Goal: Task Accomplishment & Management: Manage account settings

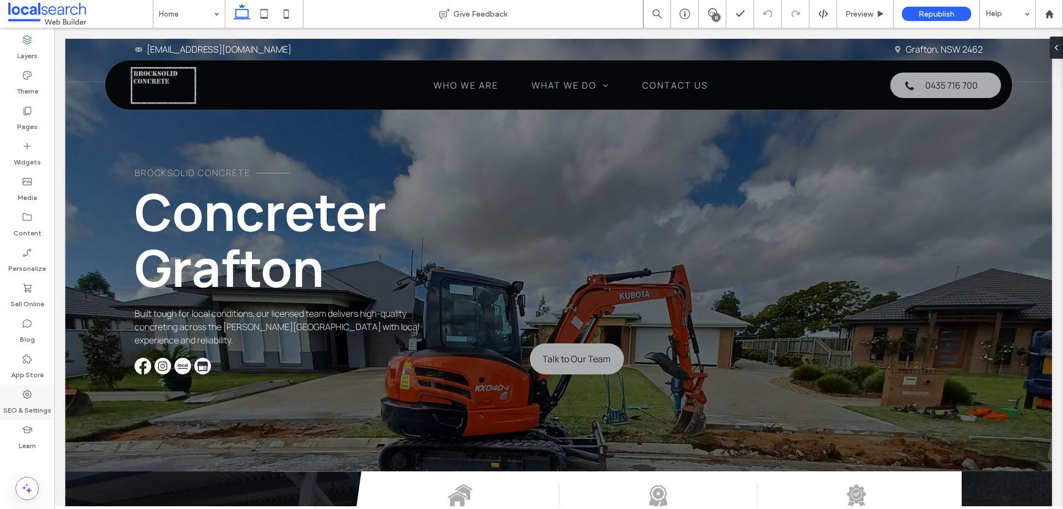
click at [32, 408] on label "SEO & Settings" at bounding box center [27, 408] width 48 height 16
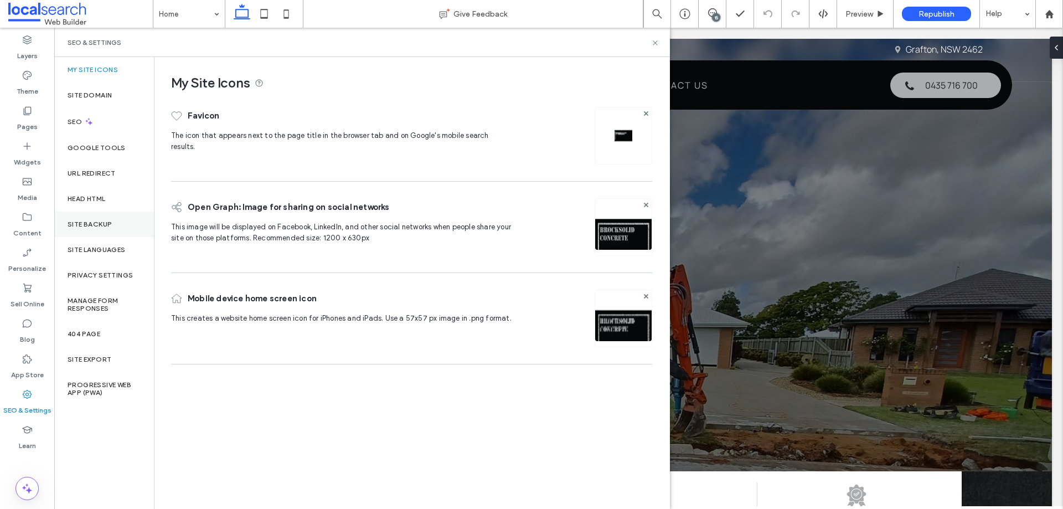
click at [111, 222] on label "Site Backup" at bounding box center [90, 224] width 44 height 8
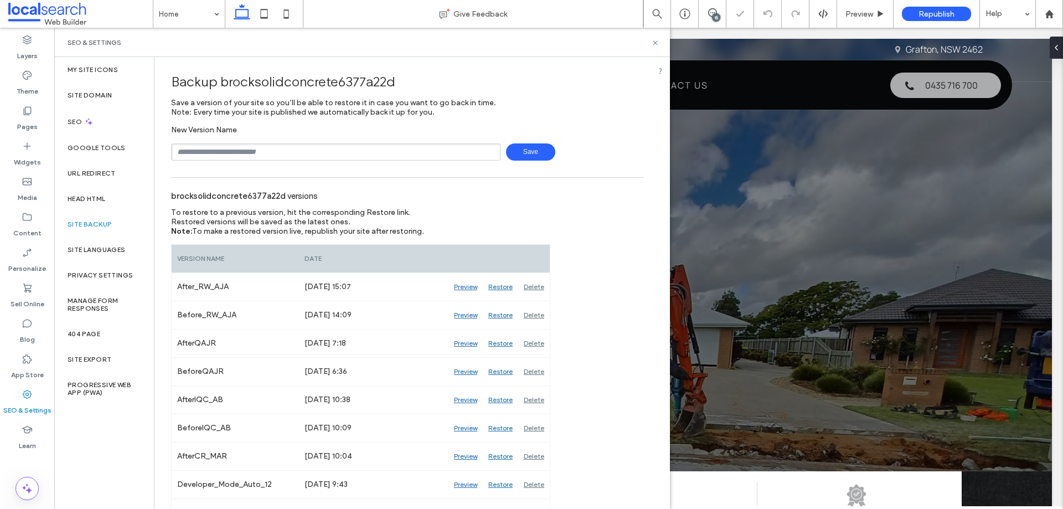
click at [289, 153] on input "text" at bounding box center [335, 151] width 329 height 17
type input "**********"
click at [526, 159] on span "Save" at bounding box center [530, 151] width 49 height 17
drag, startPoint x: 656, startPoint y: 43, endPoint x: 642, endPoint y: 7, distance: 38.3
click at [656, 43] on icon at bounding box center [655, 43] width 8 height 8
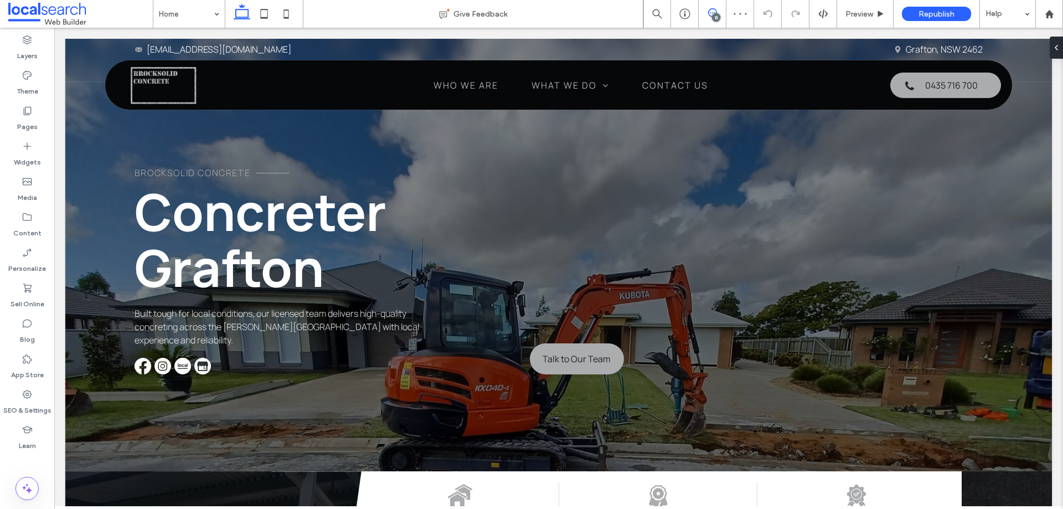
click at [710, 14] on icon at bounding box center [712, 12] width 9 height 9
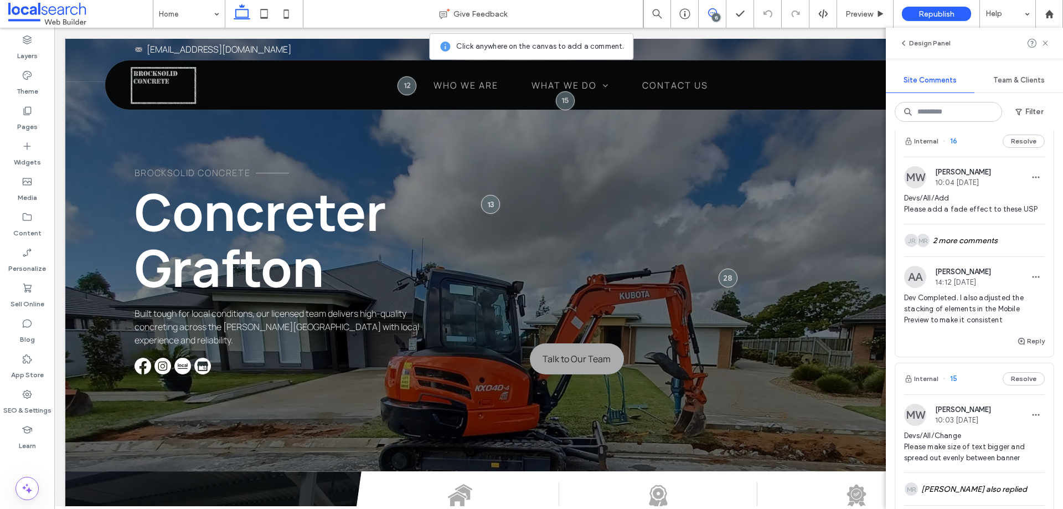
scroll to position [2769, 0]
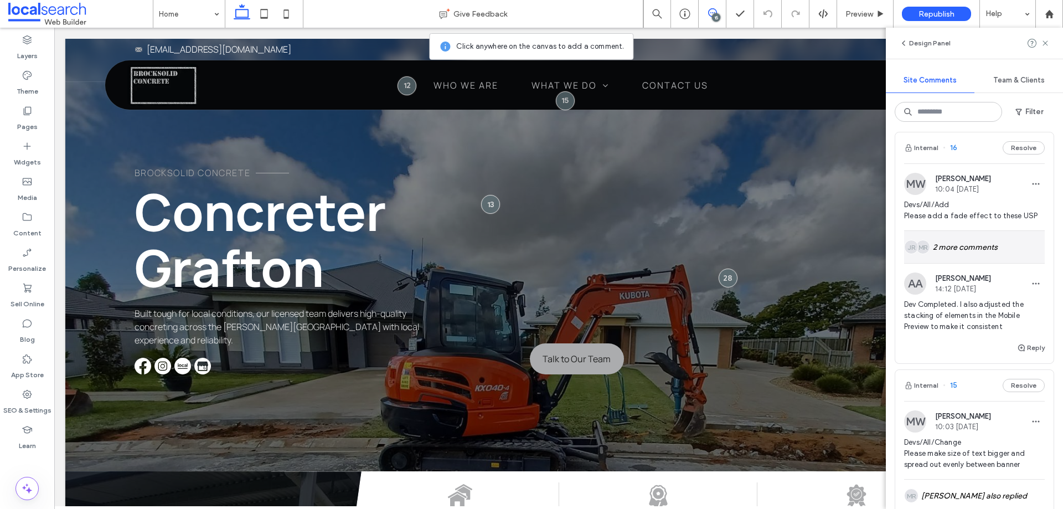
click at [977, 247] on div "MR JR 2 more comments" at bounding box center [974, 247] width 141 height 32
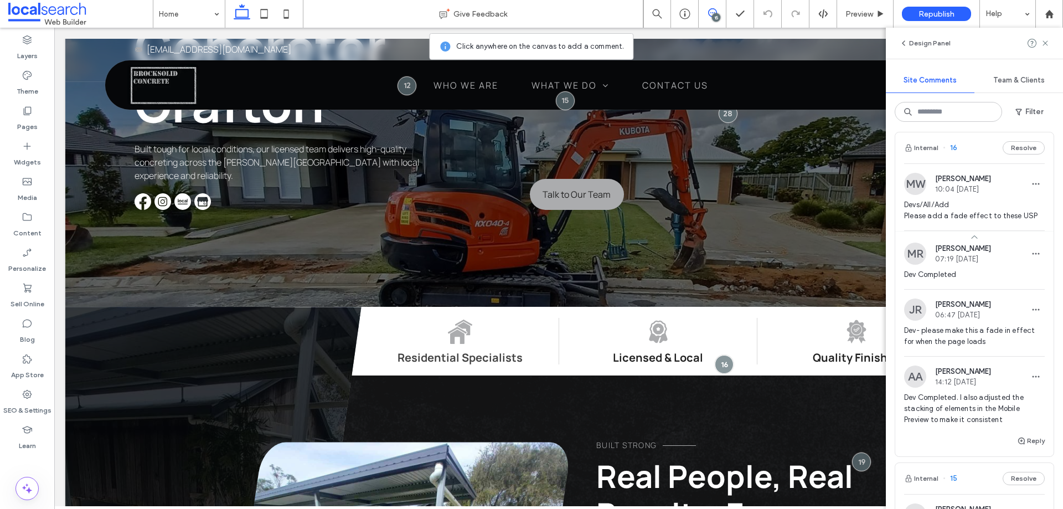
scroll to position [198, 0]
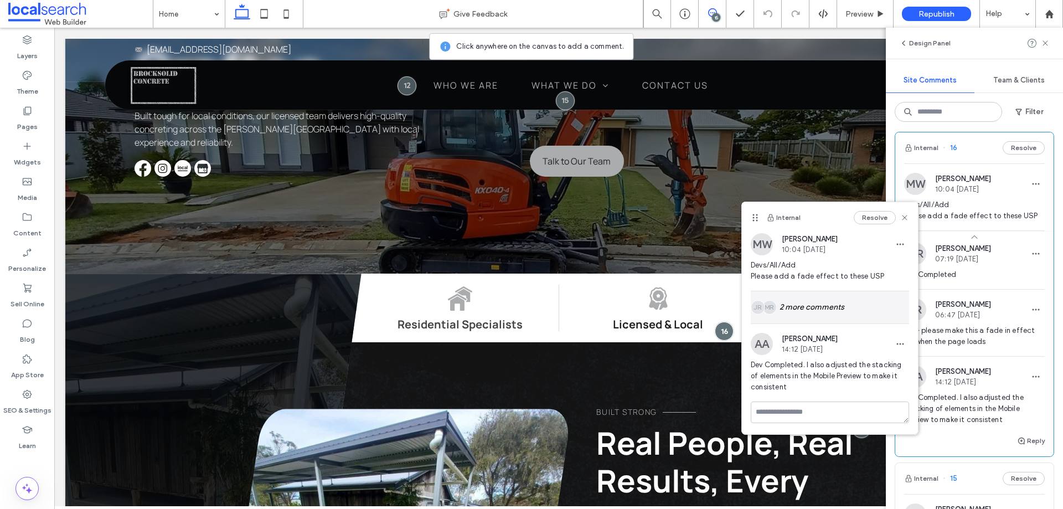
click at [855, 310] on div "MR JR 2 more comments" at bounding box center [830, 307] width 158 height 32
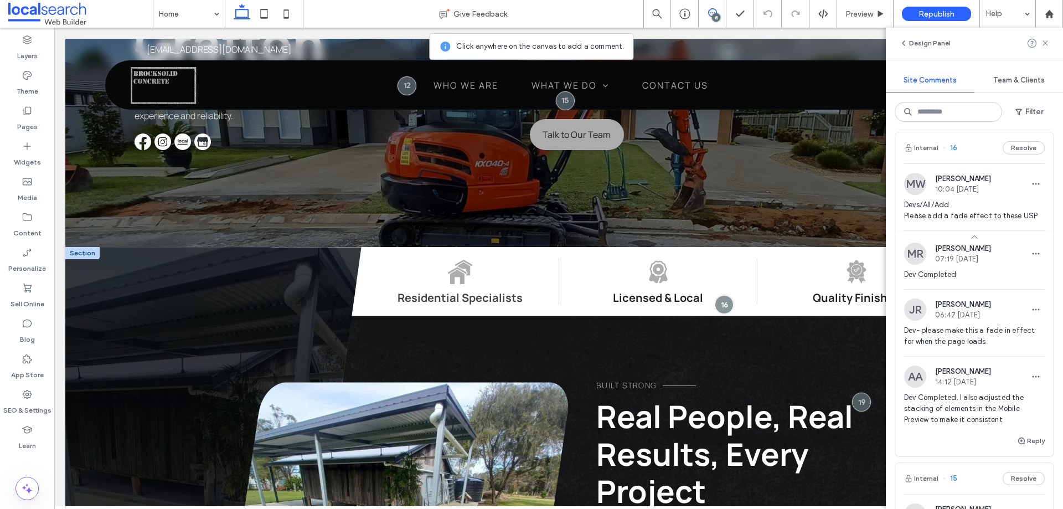
scroll to position [277, 0]
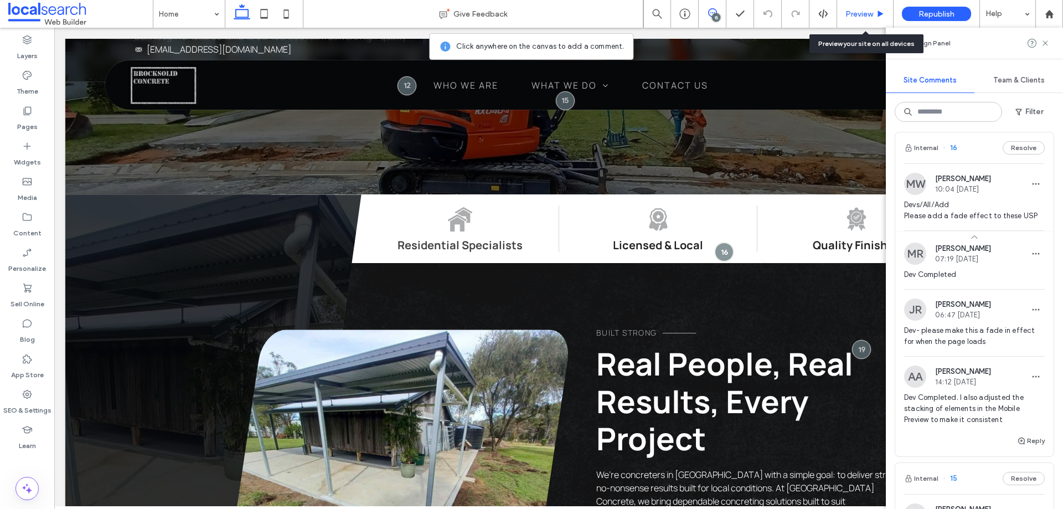
click at [856, 7] on div "Preview" at bounding box center [865, 14] width 56 height 28
click at [856, 11] on span "Preview" at bounding box center [860, 13] width 28 height 9
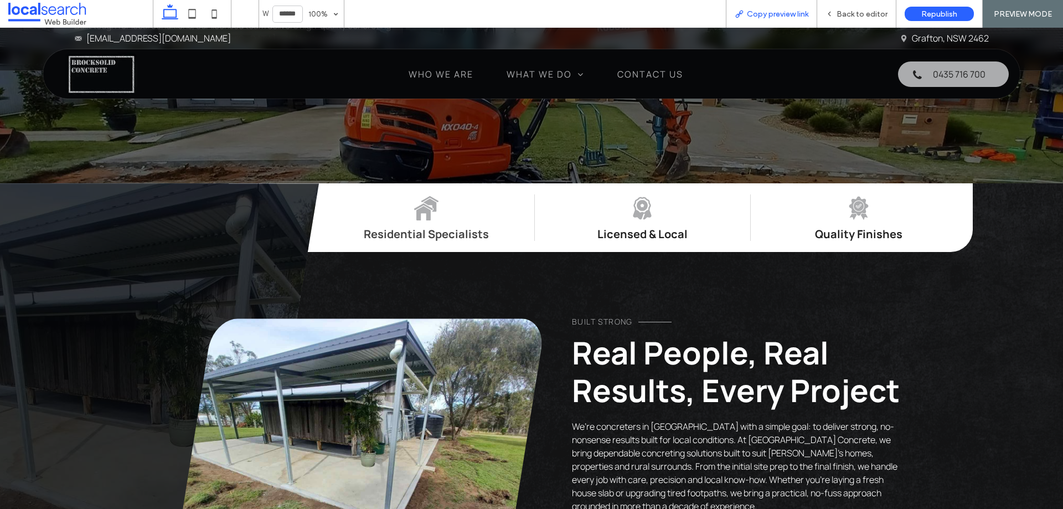
click at [780, 13] on span "Copy preview link" at bounding box center [777, 13] width 61 height 9
click at [848, 11] on span "Back to editor" at bounding box center [862, 13] width 51 height 9
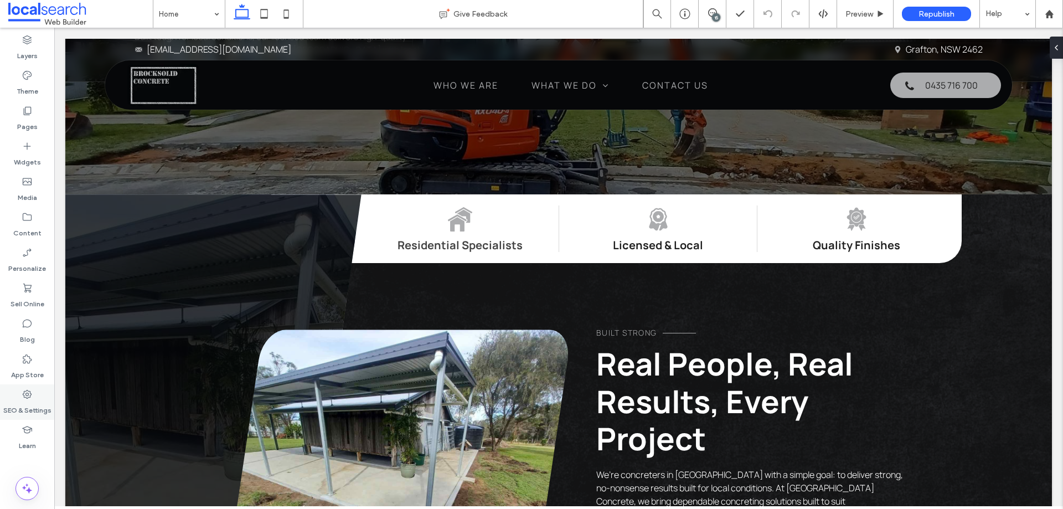
click at [24, 402] on label "SEO & Settings" at bounding box center [27, 408] width 48 height 16
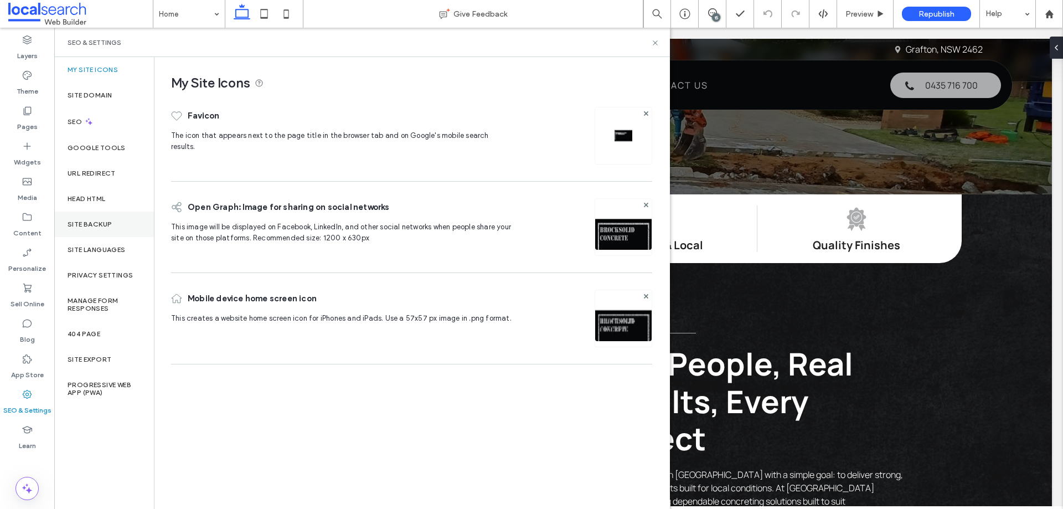
click at [101, 228] on div "Site Backup" at bounding box center [104, 224] width 100 height 25
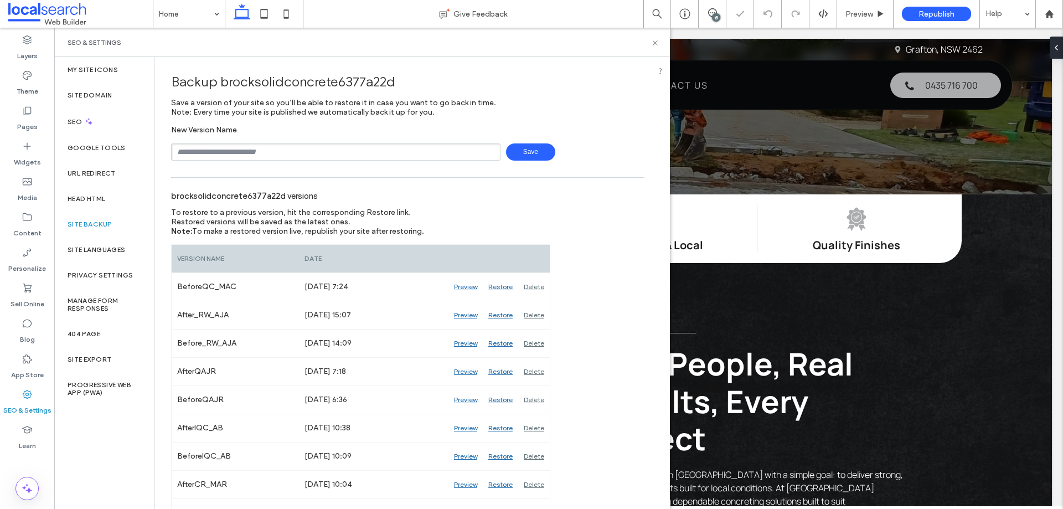
click at [252, 153] on input "text" at bounding box center [335, 151] width 329 height 17
drag, startPoint x: 652, startPoint y: 39, endPoint x: 627, endPoint y: 1, distance: 45.2
click at [652, 39] on icon at bounding box center [655, 43] width 8 height 8
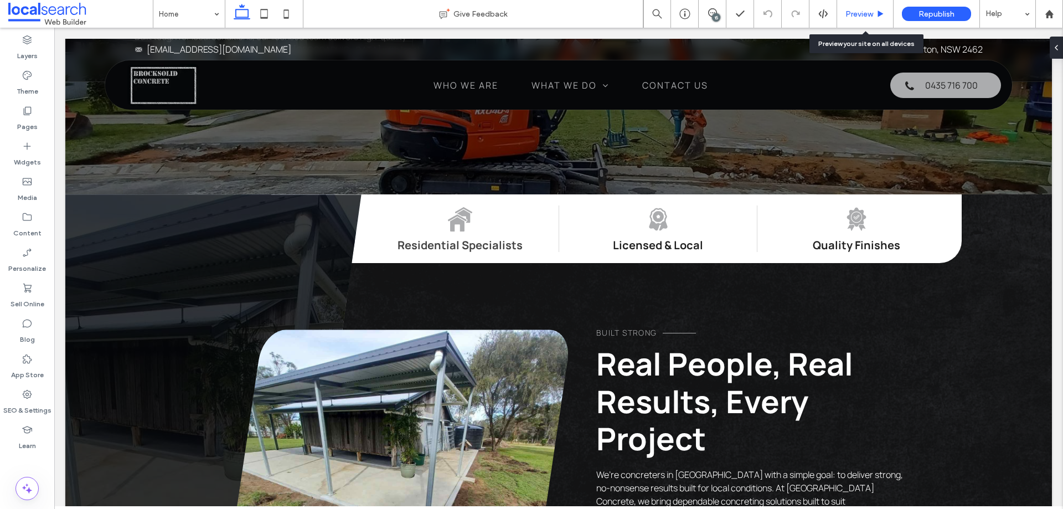
click at [859, 8] on div "Preview" at bounding box center [865, 14] width 56 height 28
click at [857, 16] on span "Preview" at bounding box center [860, 13] width 28 height 9
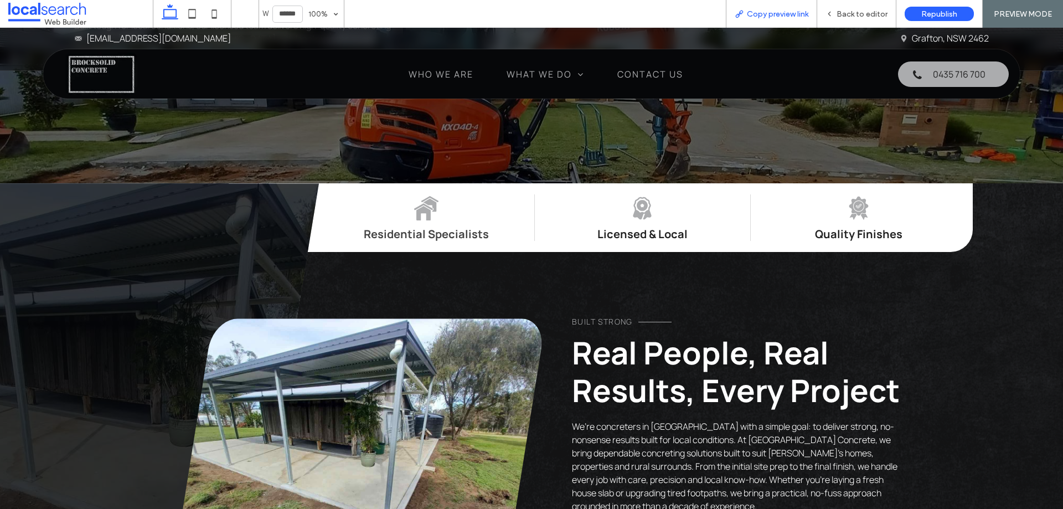
click at [796, 16] on span "Copy preview link" at bounding box center [777, 13] width 61 height 9
click at [860, 18] on span "Back to editor" at bounding box center [862, 13] width 51 height 9
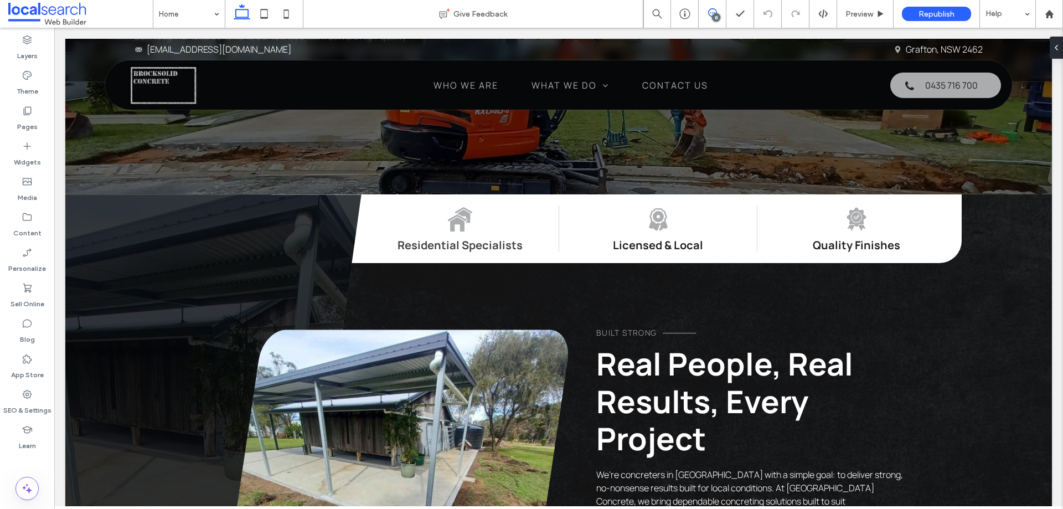
click at [705, 14] on span at bounding box center [712, 12] width 27 height 9
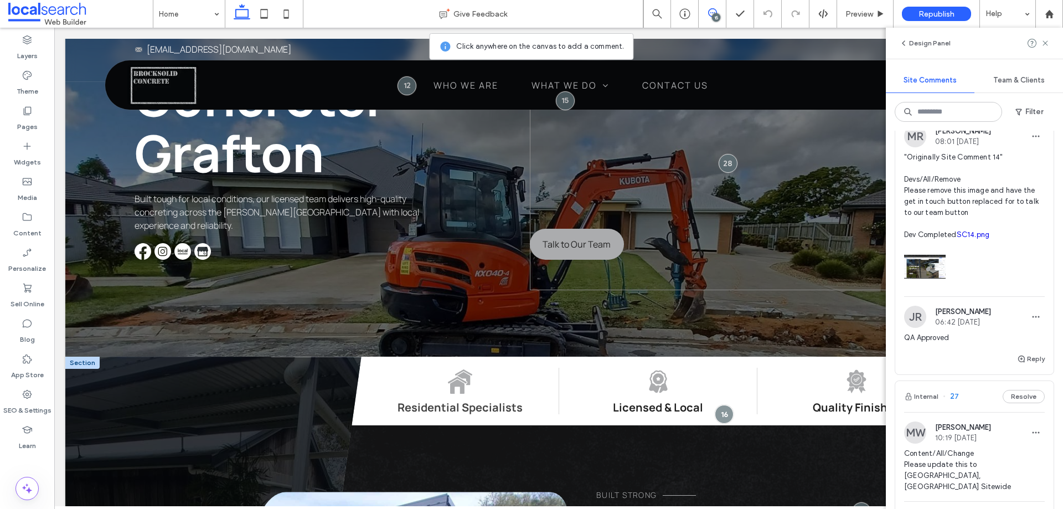
scroll to position [111, 0]
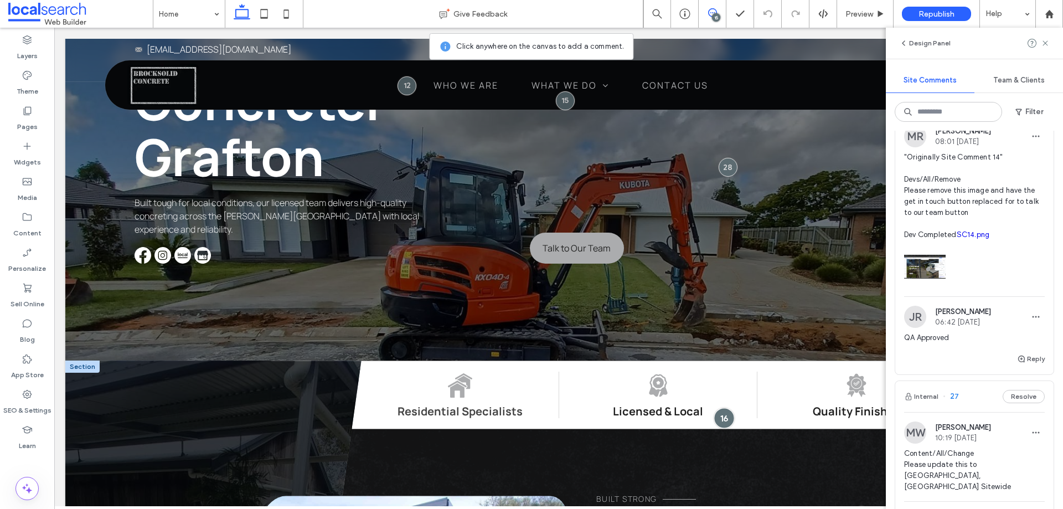
click at [715, 408] on div at bounding box center [724, 418] width 20 height 20
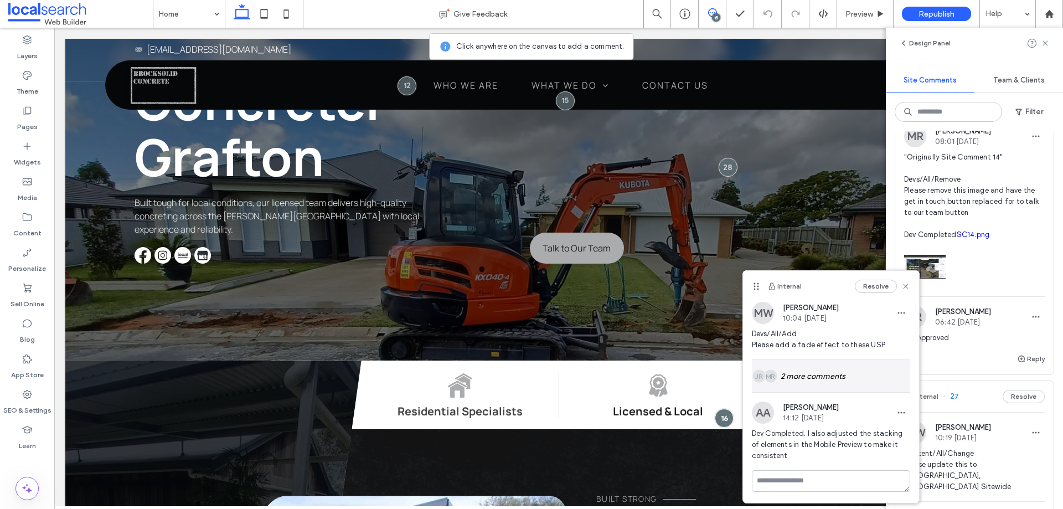
click at [836, 372] on div "MR JR 2 more comments" at bounding box center [831, 376] width 158 height 32
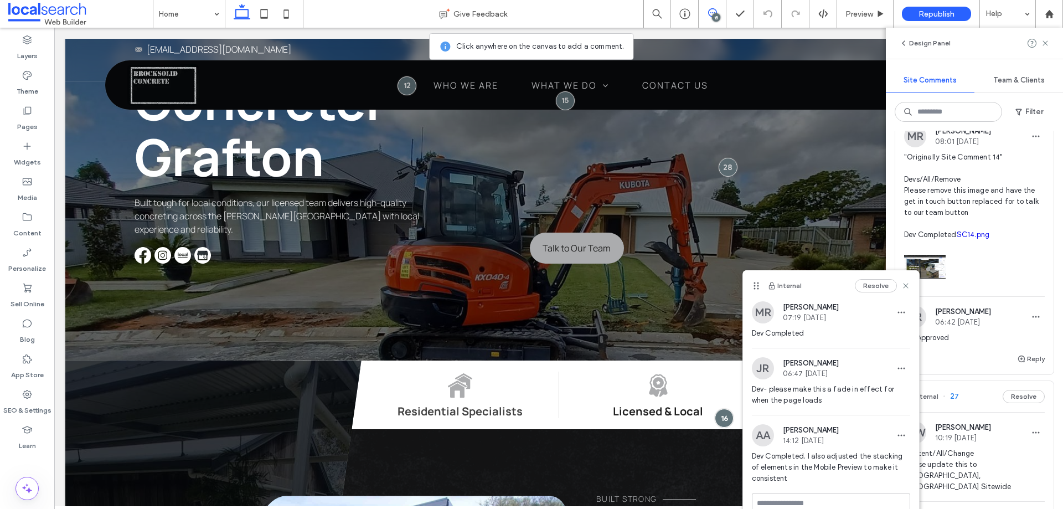
scroll to position [77, 0]
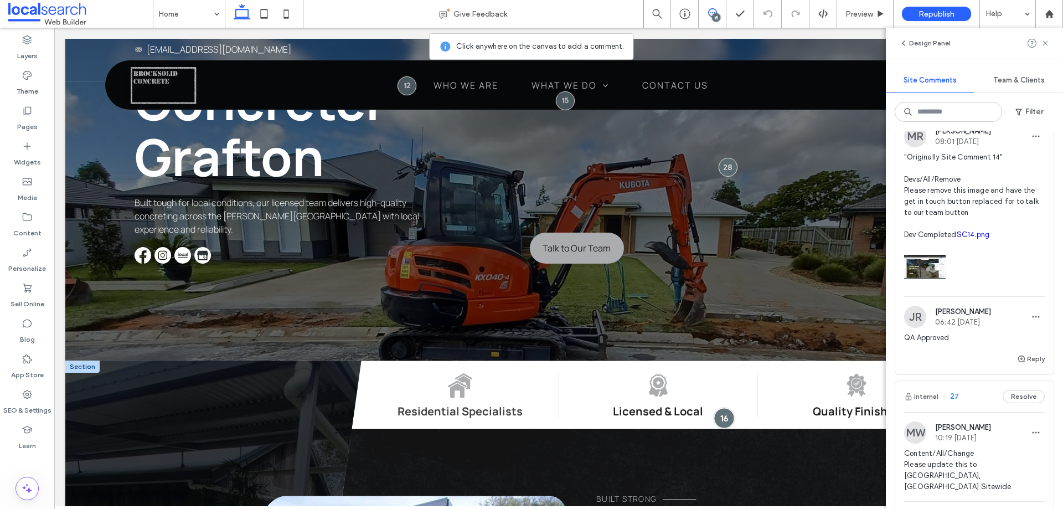
drag, startPoint x: 715, startPoint y: 349, endPoint x: 730, endPoint y: 39, distance: 310.5
click at [715, 408] on div at bounding box center [724, 418] width 20 height 20
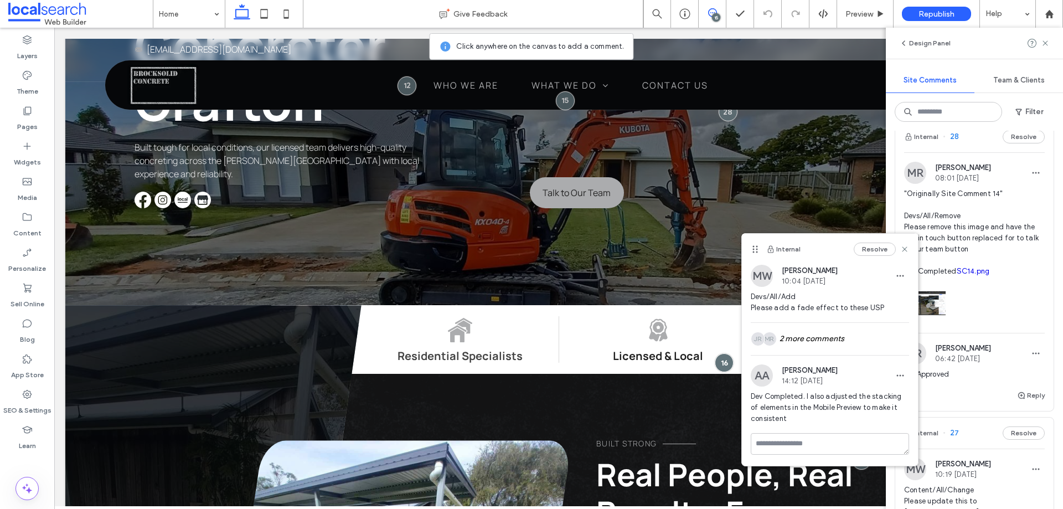
scroll to position [0, 0]
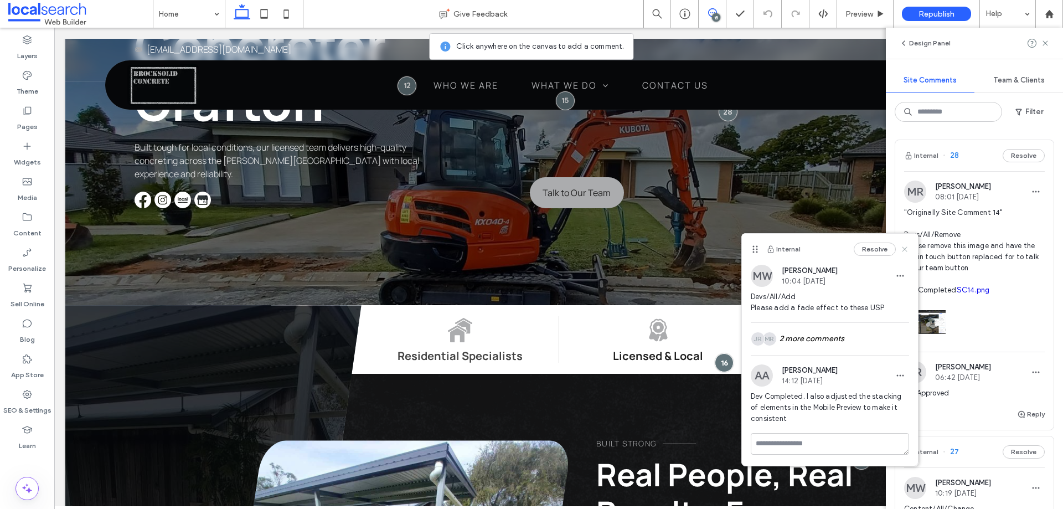
click at [906, 253] on icon at bounding box center [904, 249] width 9 height 9
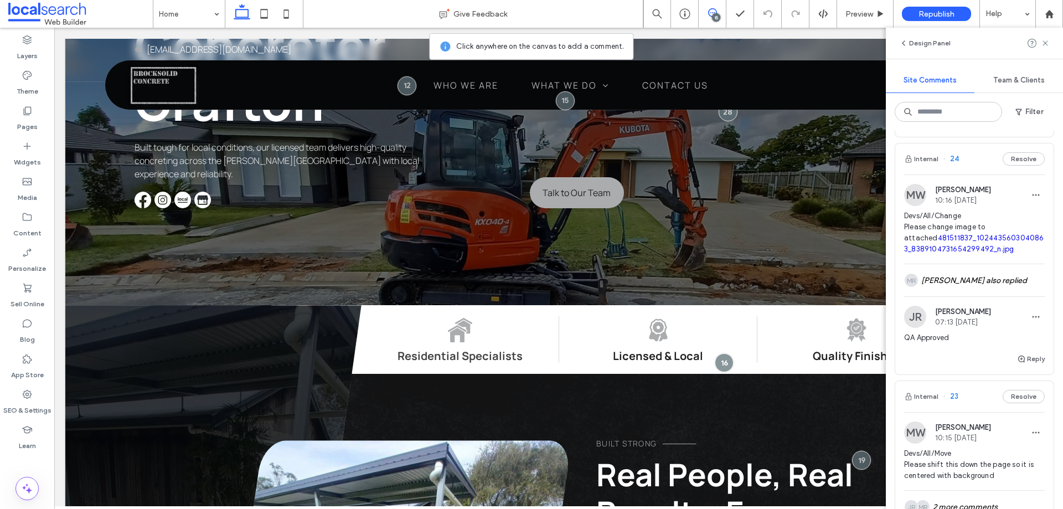
scroll to position [941, 0]
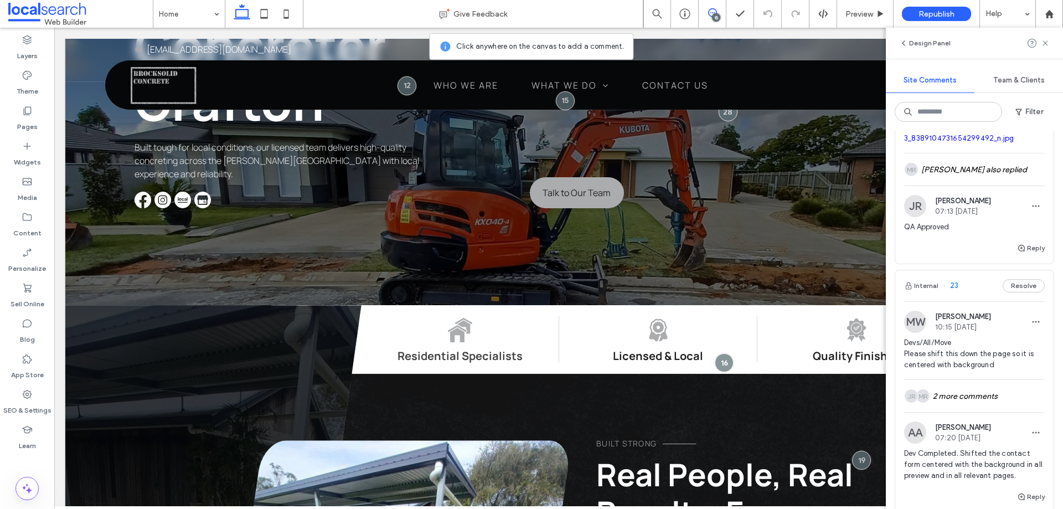
click at [988, 337] on span "Devs/All/Move Please shift this down the page so it is centered with background" at bounding box center [974, 353] width 141 height 33
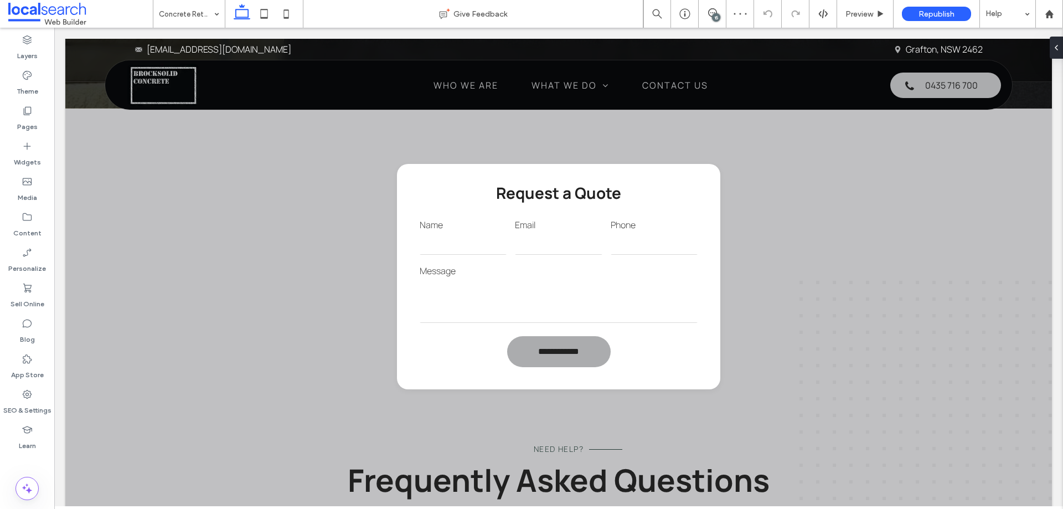
drag, startPoint x: 716, startPoint y: 17, endPoint x: 709, endPoint y: 7, distance: 12.0
click at [716, 17] on div "15" at bounding box center [716, 17] width 8 height 8
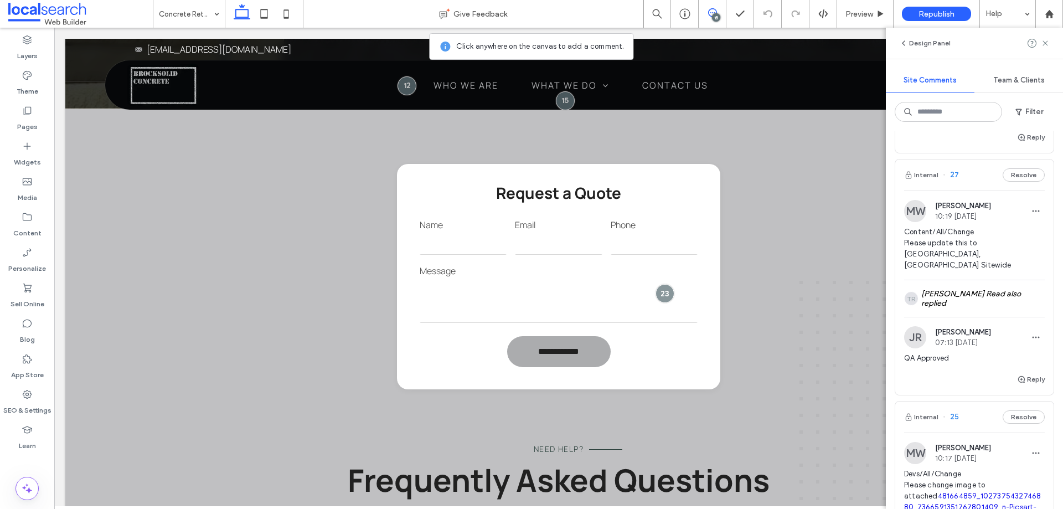
scroll to position [554, 0]
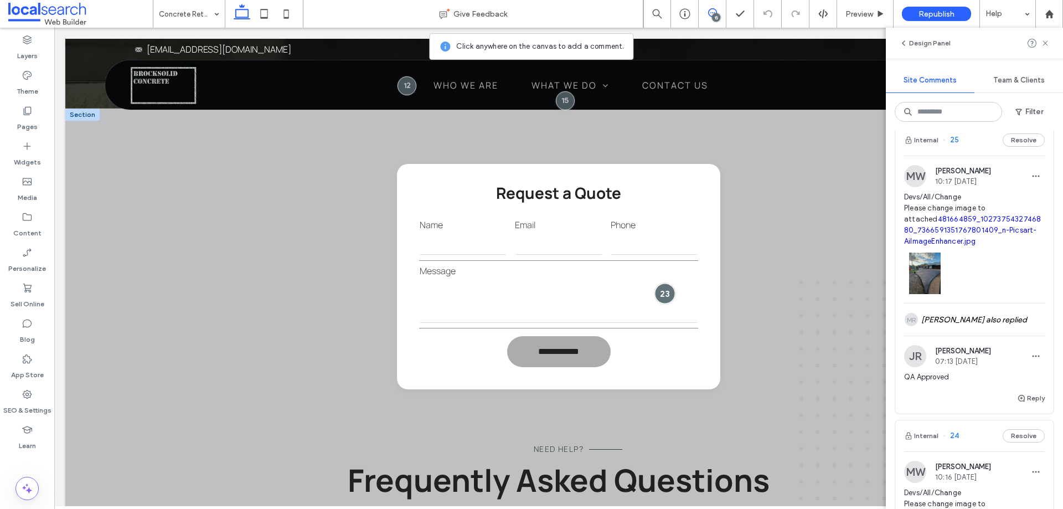
click at [661, 297] on div at bounding box center [665, 293] width 20 height 20
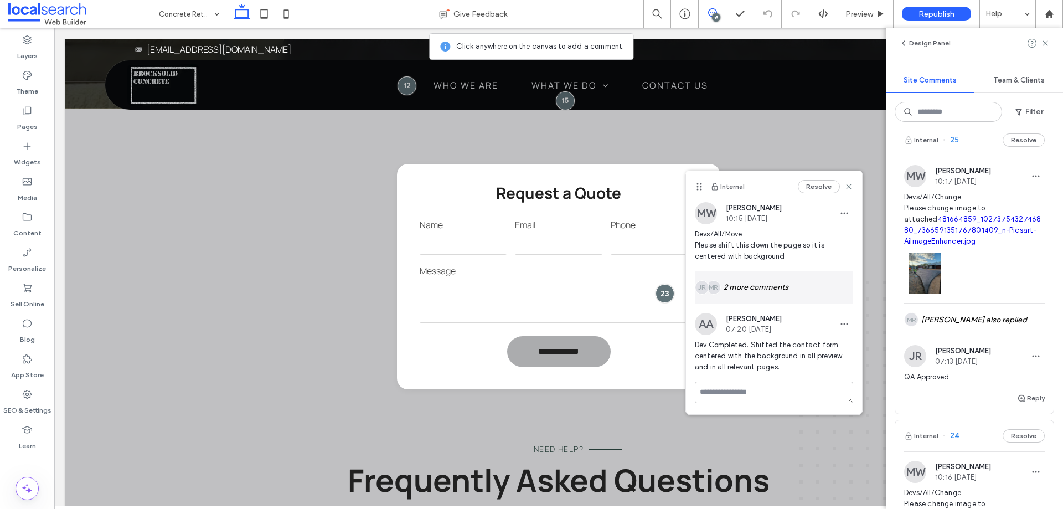
click at [768, 292] on div "MR JR 2 more comments" at bounding box center [774, 287] width 158 height 32
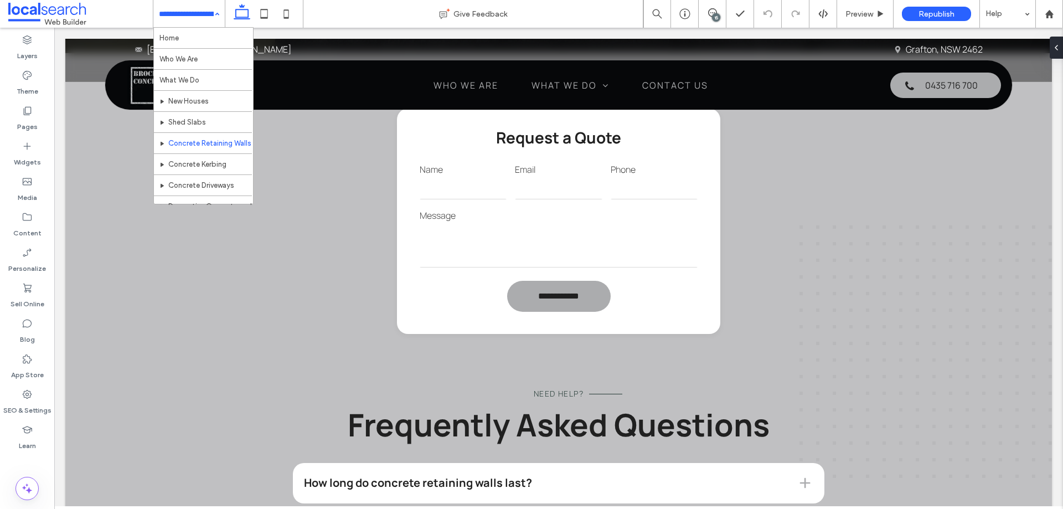
scroll to position [0, 0]
click at [213, 13] on div "Home Who We Are What We Do New Houses Shed Slabs Concrete Retaining Walls Concr…" at bounding box center [188, 14] width 71 height 28
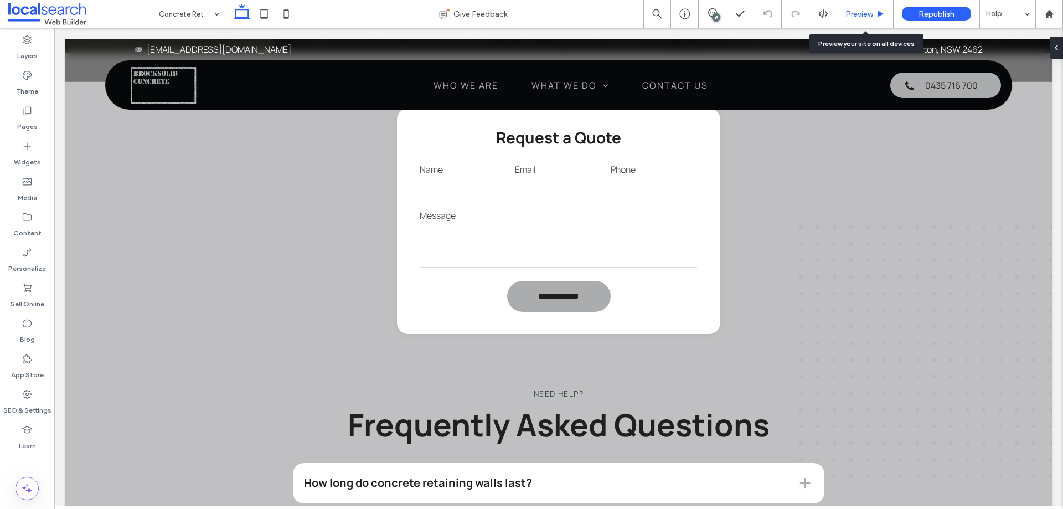
click at [863, 10] on span "Preview" at bounding box center [860, 13] width 28 height 9
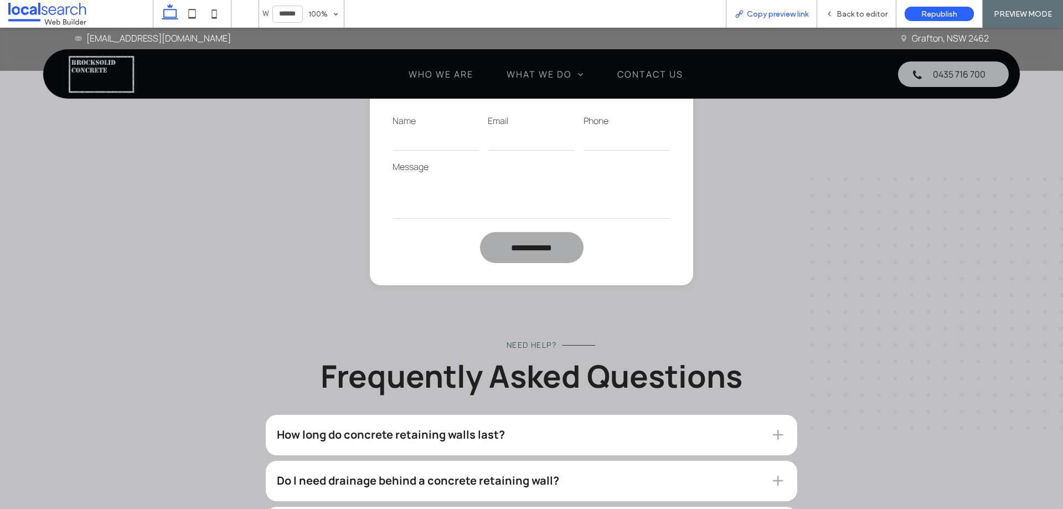
click at [755, 9] on span "Copy preview link" at bounding box center [777, 13] width 61 height 9
click at [867, 14] on span "Back to editor" at bounding box center [862, 13] width 51 height 9
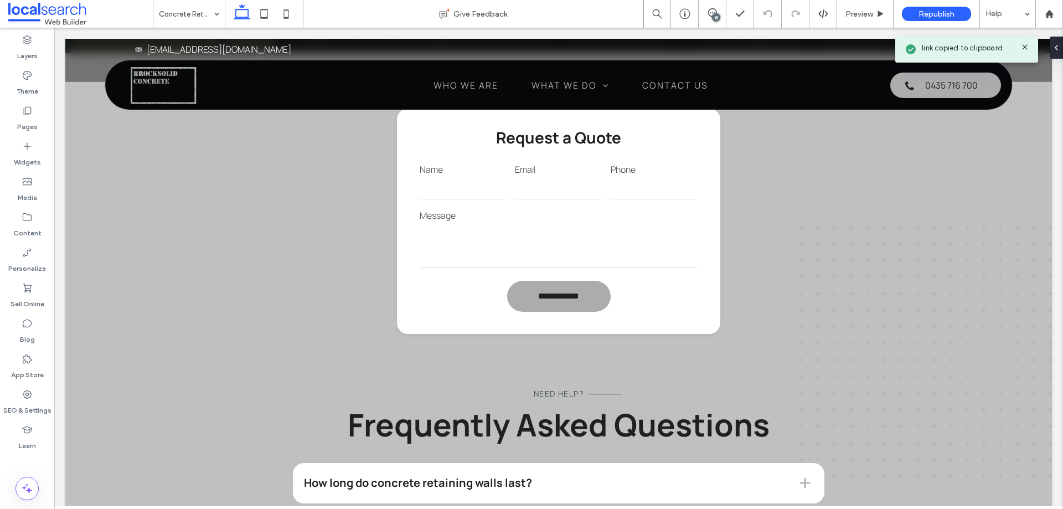
scroll to position [1069, 0]
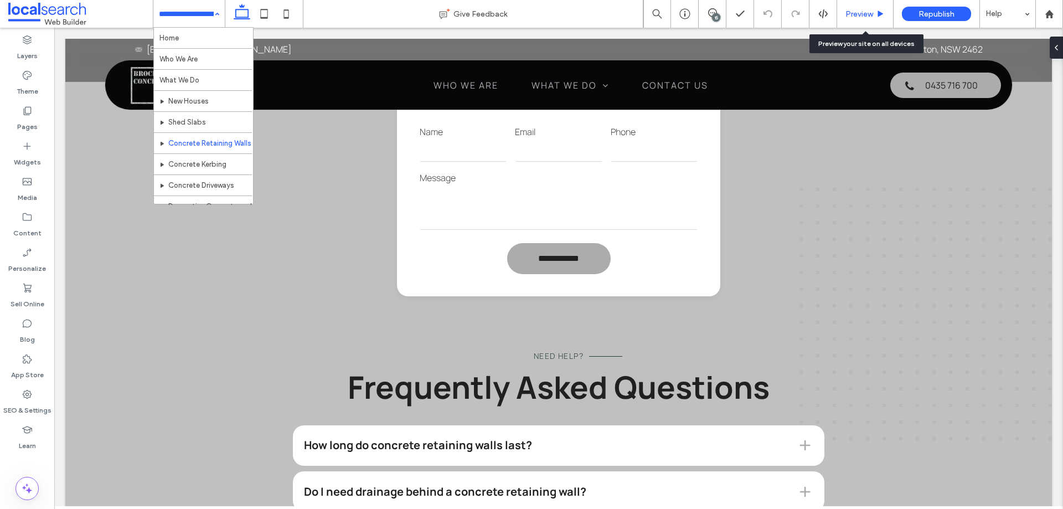
click at [858, 13] on span "Preview" at bounding box center [860, 13] width 28 height 9
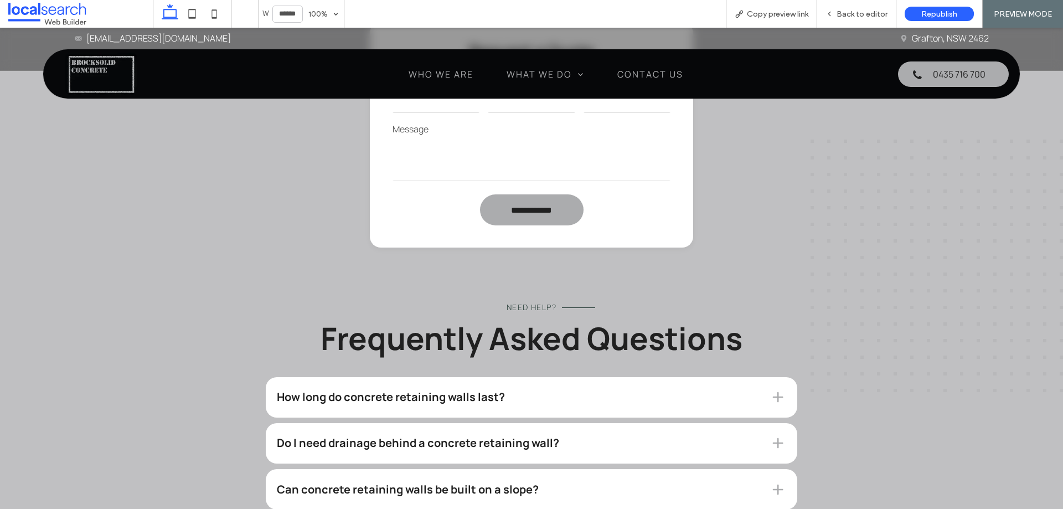
click at [858, 13] on span "Back to editor" at bounding box center [862, 13] width 51 height 9
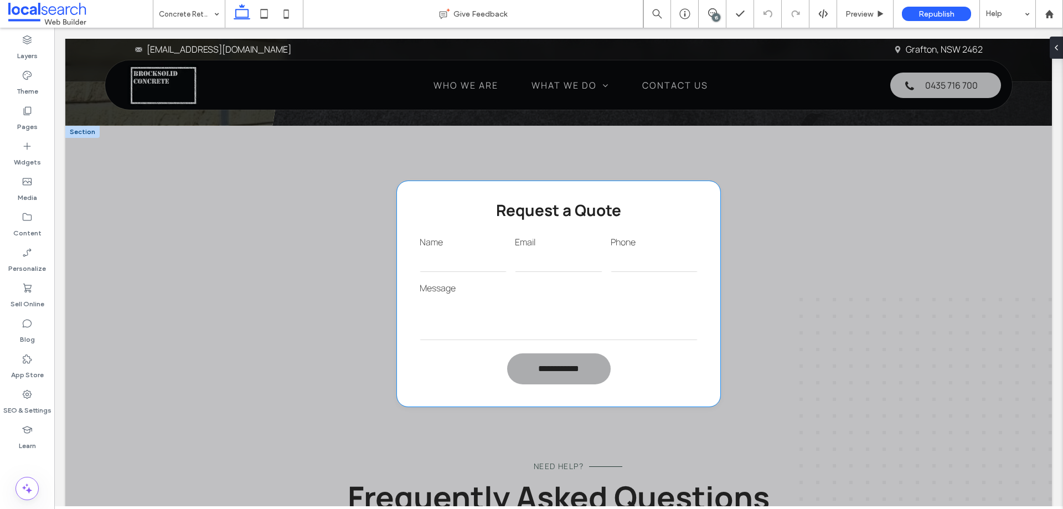
scroll to position [940, 0]
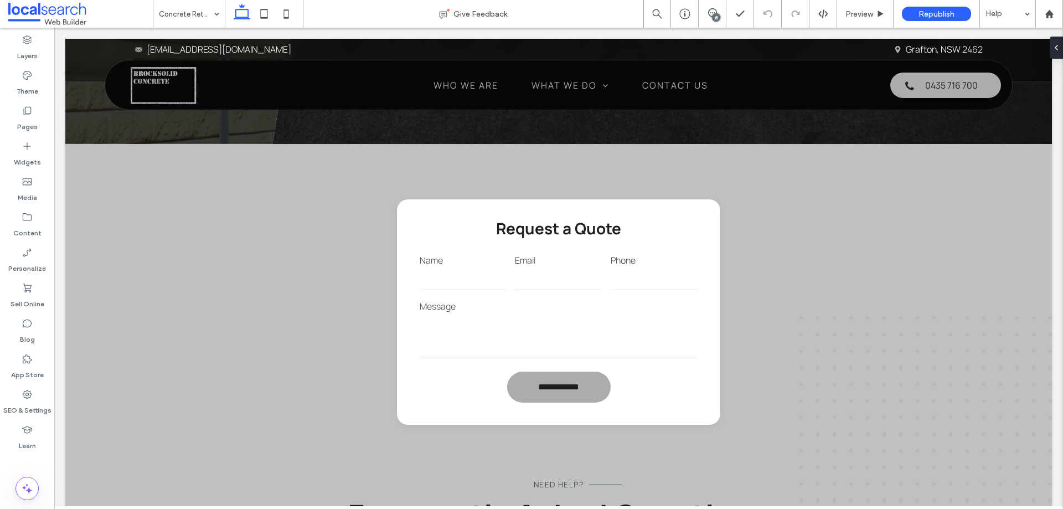
drag, startPoint x: 715, startPoint y: 16, endPoint x: 610, endPoint y: 130, distance: 154.4
click at [715, 16] on div "15" at bounding box center [716, 17] width 8 height 8
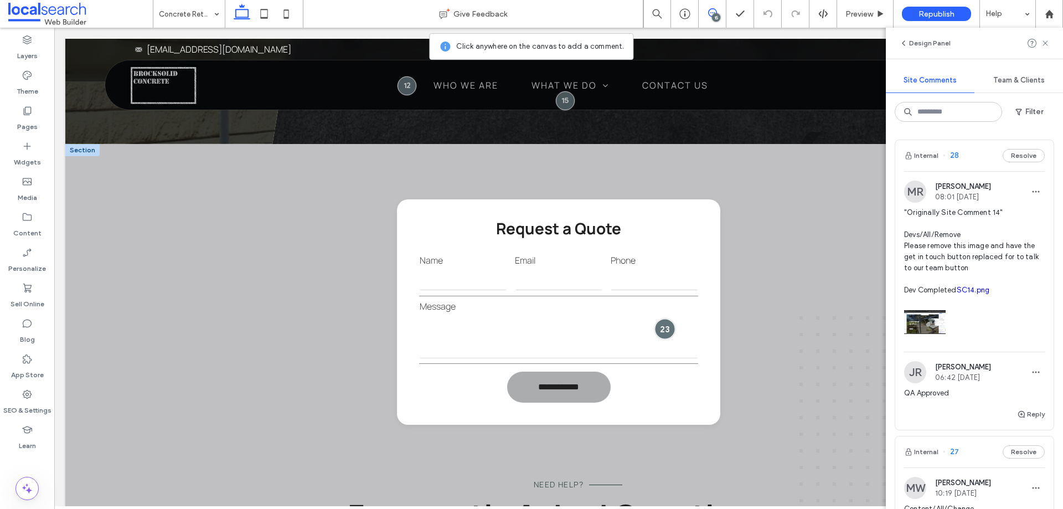
click at [655, 325] on div at bounding box center [665, 328] width 20 height 20
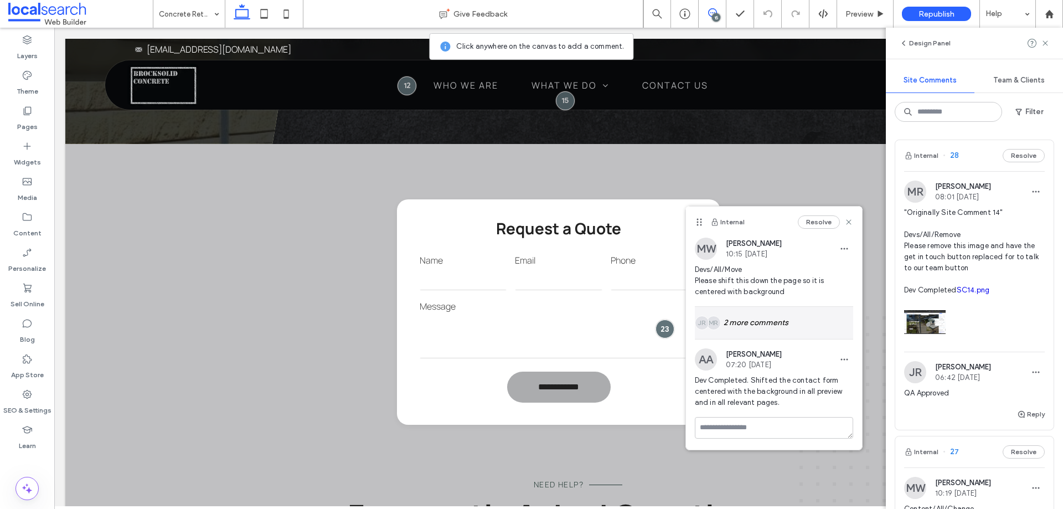
click at [756, 324] on div "MR JR 2 more comments" at bounding box center [774, 323] width 158 height 32
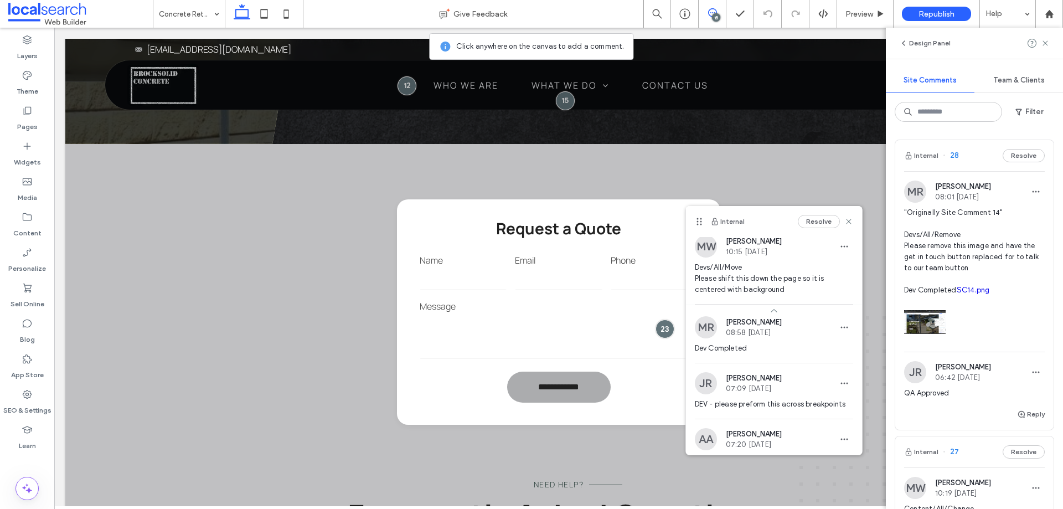
scroll to position [0, 0]
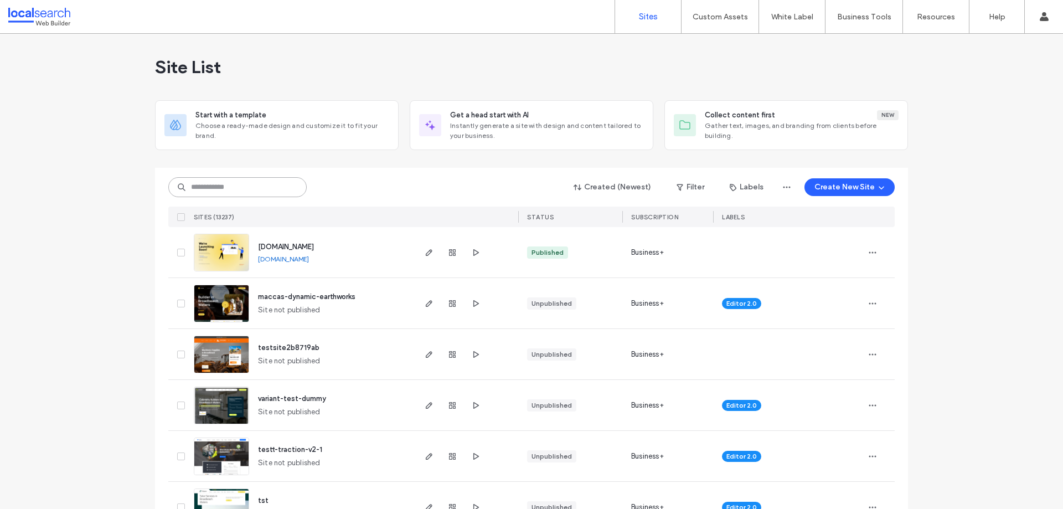
click at [222, 187] on input at bounding box center [237, 187] width 138 height 20
paste input "********"
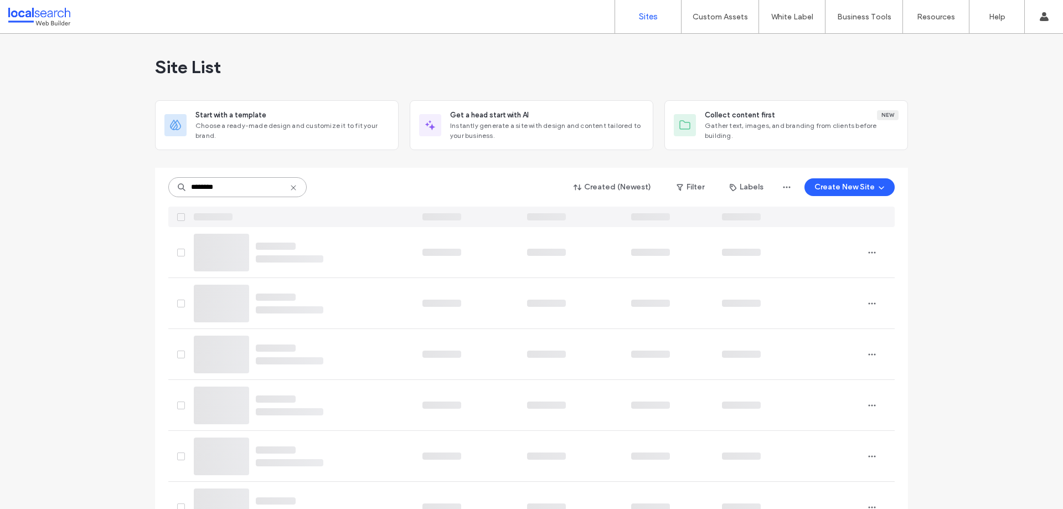
type input "********"
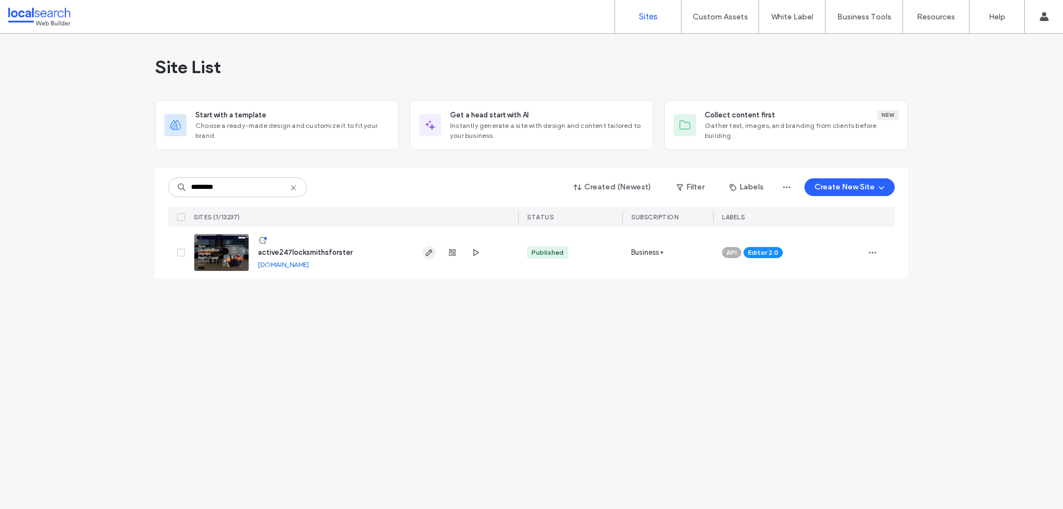
click at [429, 256] on icon "button" at bounding box center [429, 252] width 9 height 9
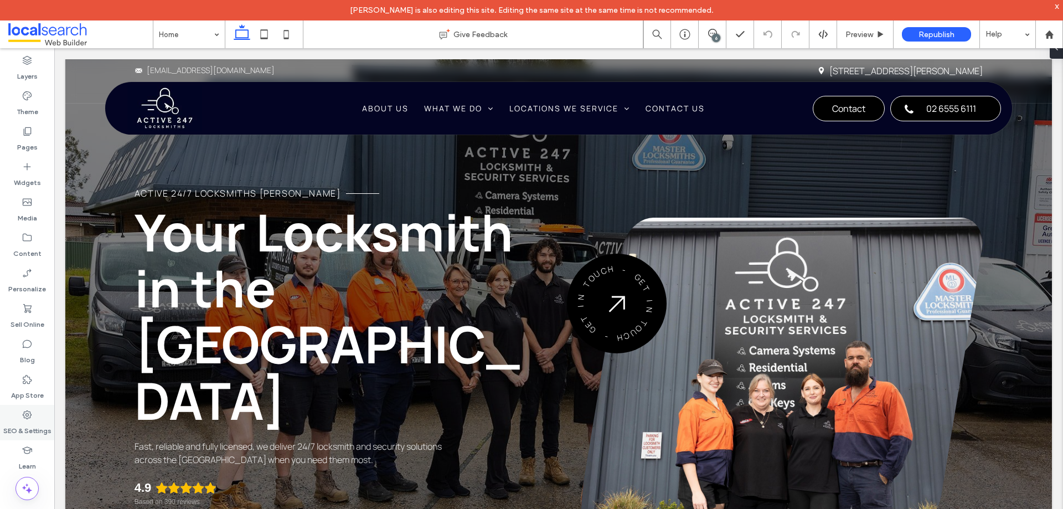
click at [35, 413] on div "SEO & Settings" at bounding box center [27, 422] width 54 height 35
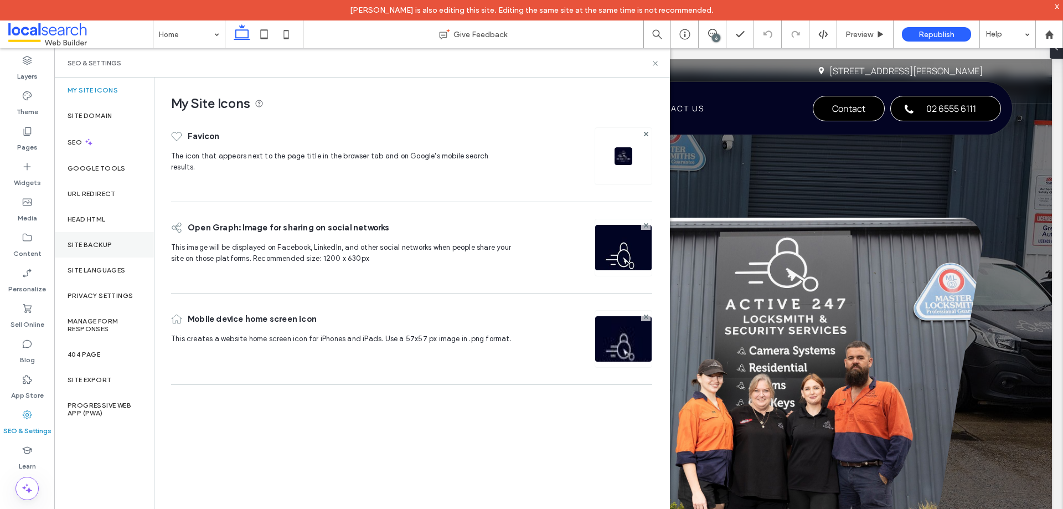
click at [108, 250] on div "Site Backup" at bounding box center [104, 244] width 100 height 25
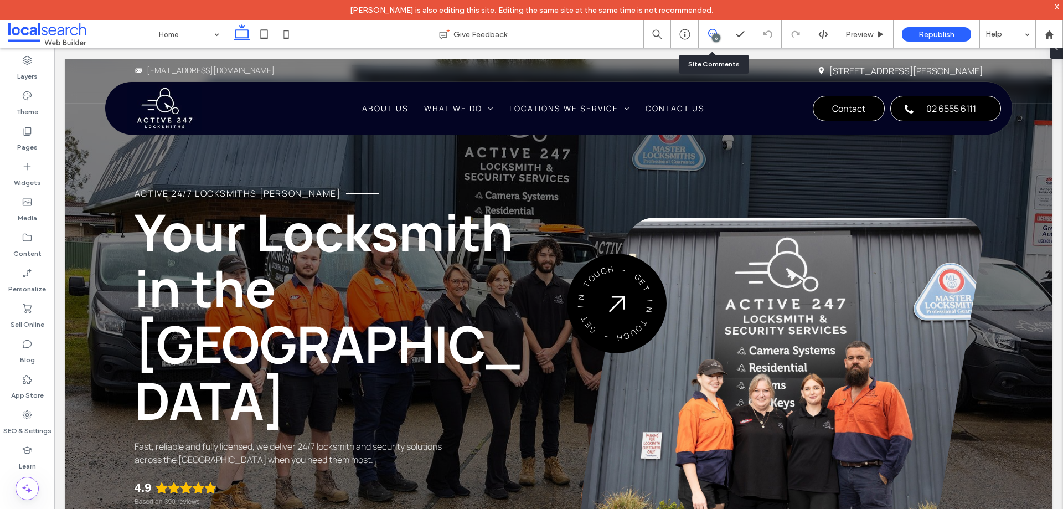
click at [710, 37] on icon at bounding box center [712, 33] width 9 height 9
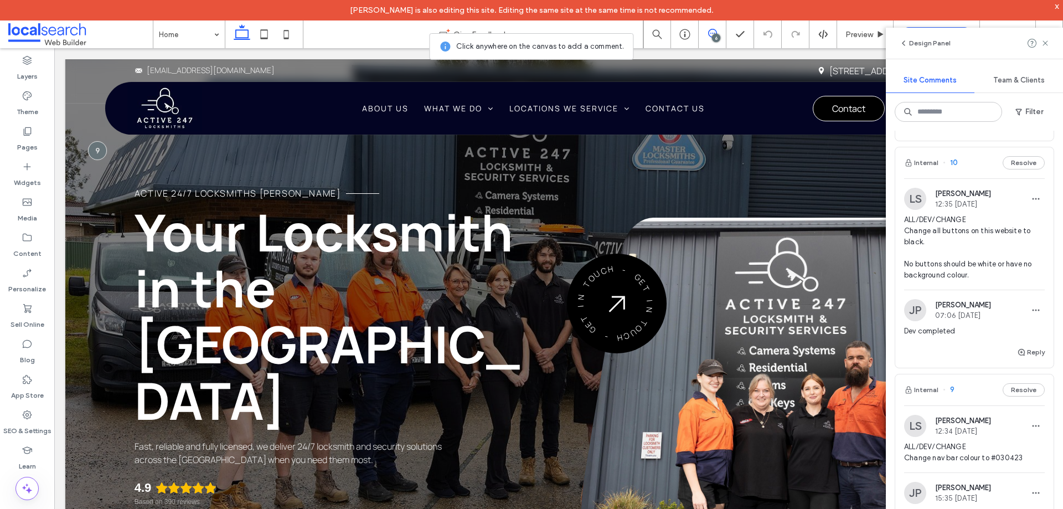
scroll to position [831, 0]
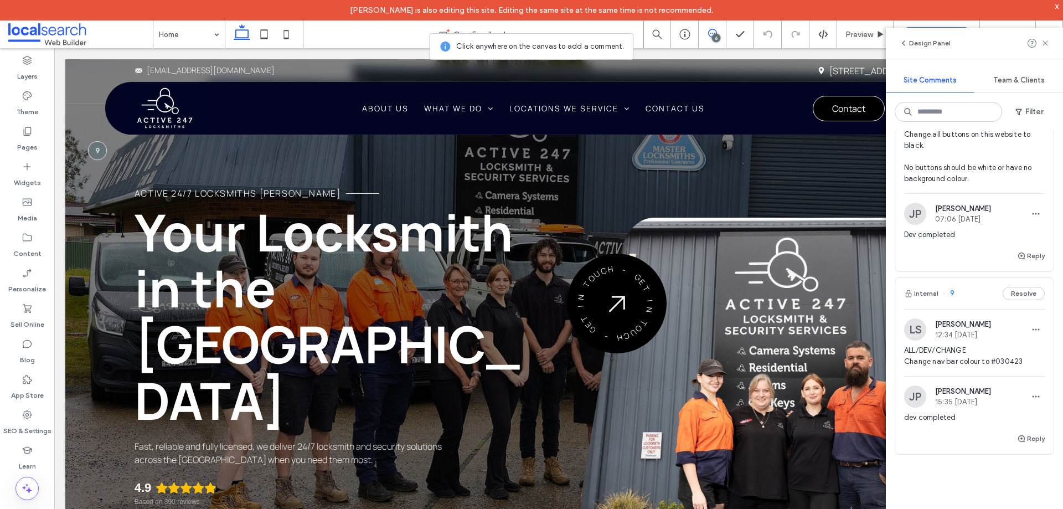
click at [978, 367] on span "ALL/DEV/CHANGE Change nav bar colour to #030423" at bounding box center [974, 356] width 141 height 22
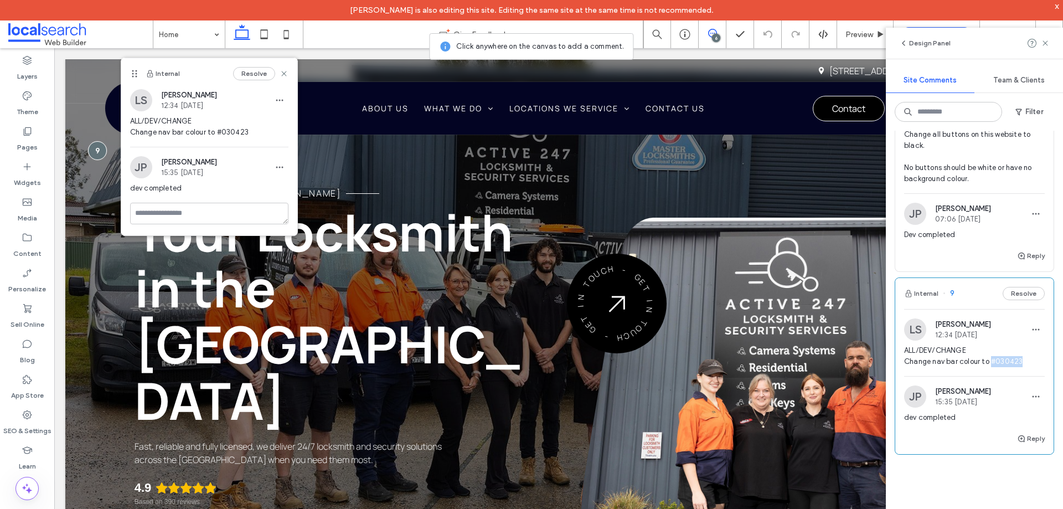
drag, startPoint x: 1024, startPoint y: 373, endPoint x: 992, endPoint y: 369, distance: 32.3
click at [992, 367] on span "ALL/DEV/CHANGE Change nav bar colour to #030423" at bounding box center [974, 356] width 141 height 22
copy span "#030423"
click at [1043, 43] on icon at bounding box center [1045, 43] width 9 height 9
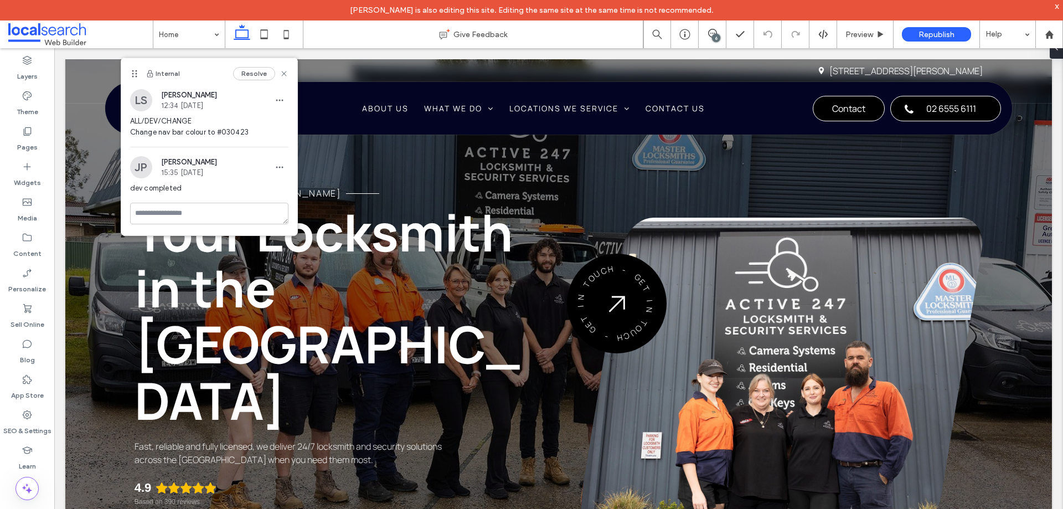
scroll to position [0, 0]
click at [269, 35] on icon at bounding box center [264, 34] width 22 height 22
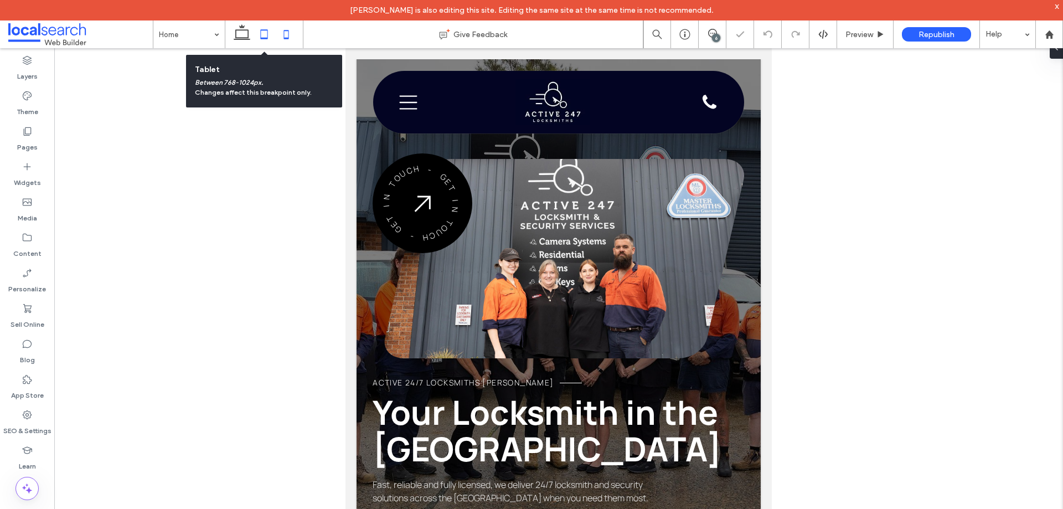
click at [286, 29] on icon at bounding box center [286, 34] width 22 height 22
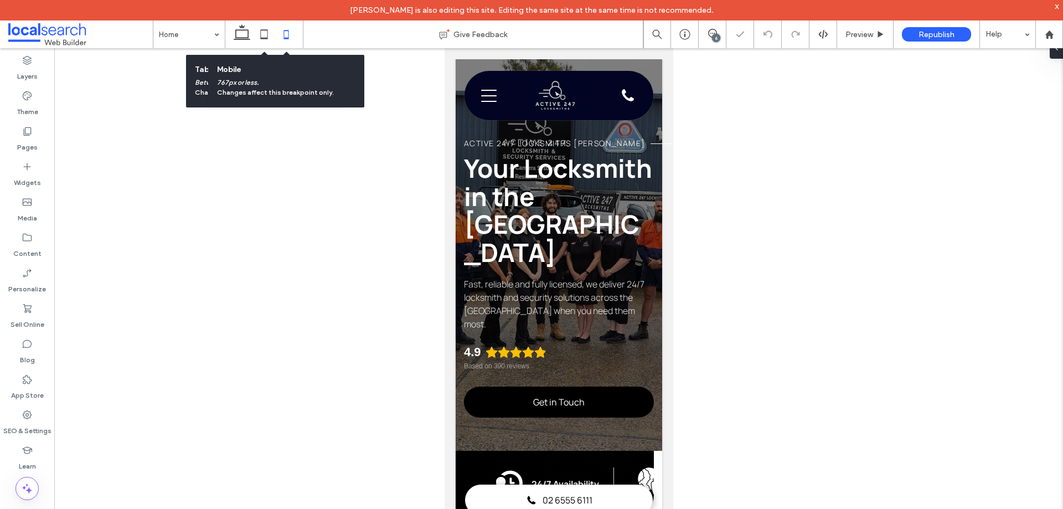
scroll to position [0, 11]
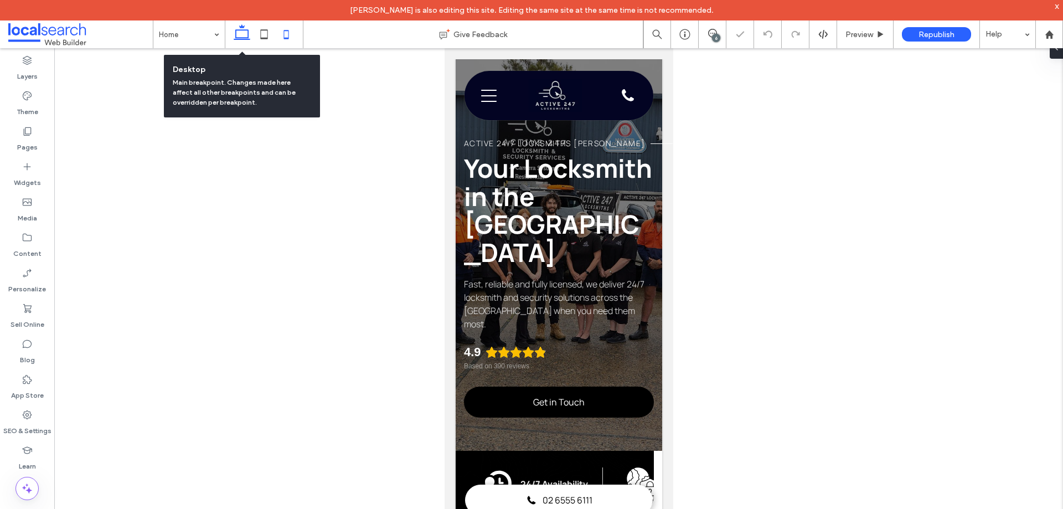
click at [242, 35] on icon at bounding box center [242, 34] width 22 height 22
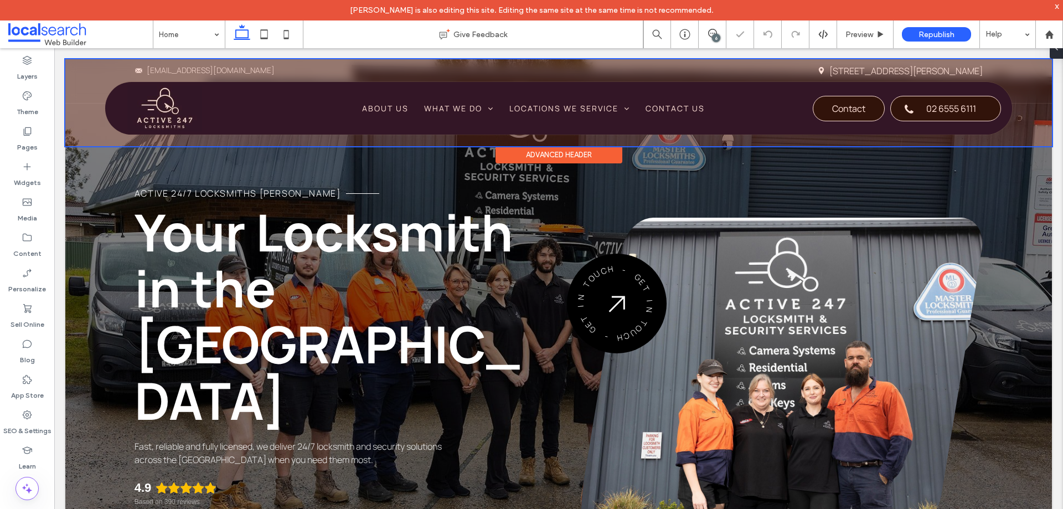
click at [328, 104] on div at bounding box center [558, 102] width 987 height 87
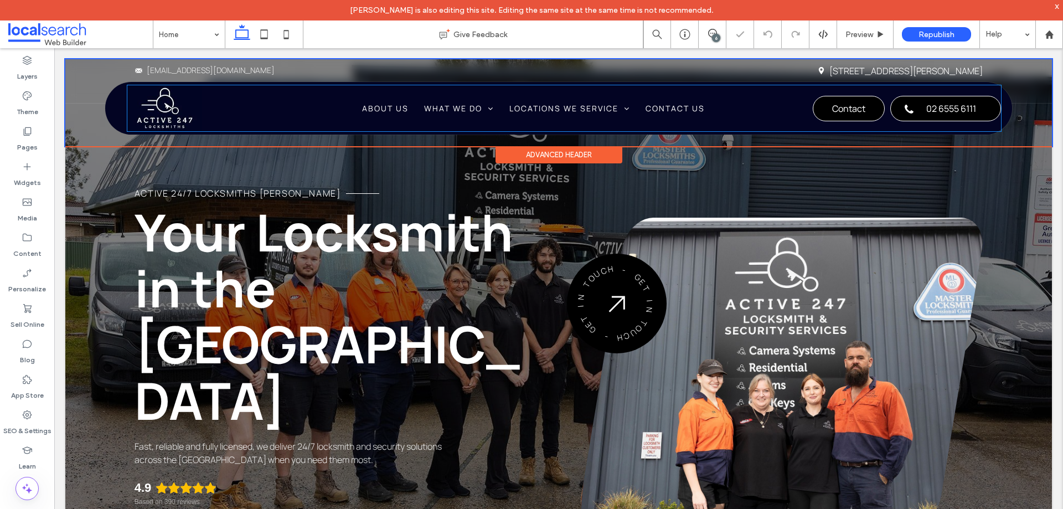
click at [328, 104] on div "Home About Us What We Do Emergency Locksmiths Security Cameras Residential Comm…" at bounding box center [563, 108] width 873 height 46
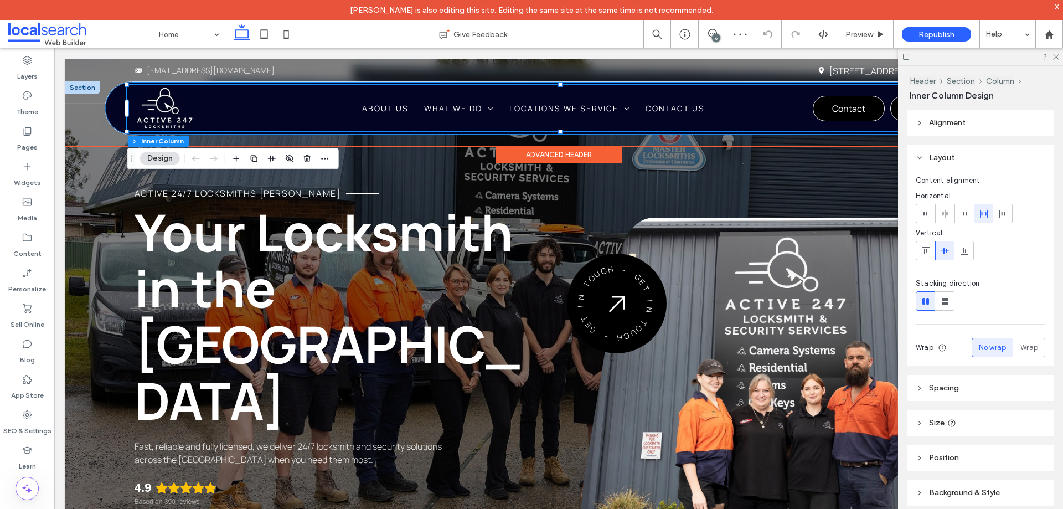
click at [116, 110] on div "Phone Icon Menu Icon Home About Us What We Do Emergency Locksmiths Security Cam…" at bounding box center [558, 108] width 907 height 53
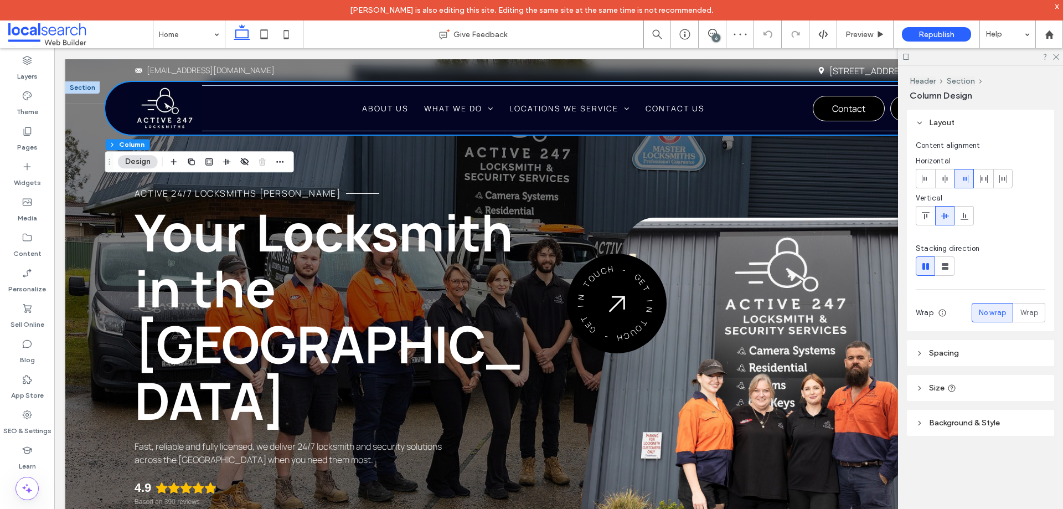
click at [961, 421] on span "Background & Style" at bounding box center [964, 422] width 71 height 9
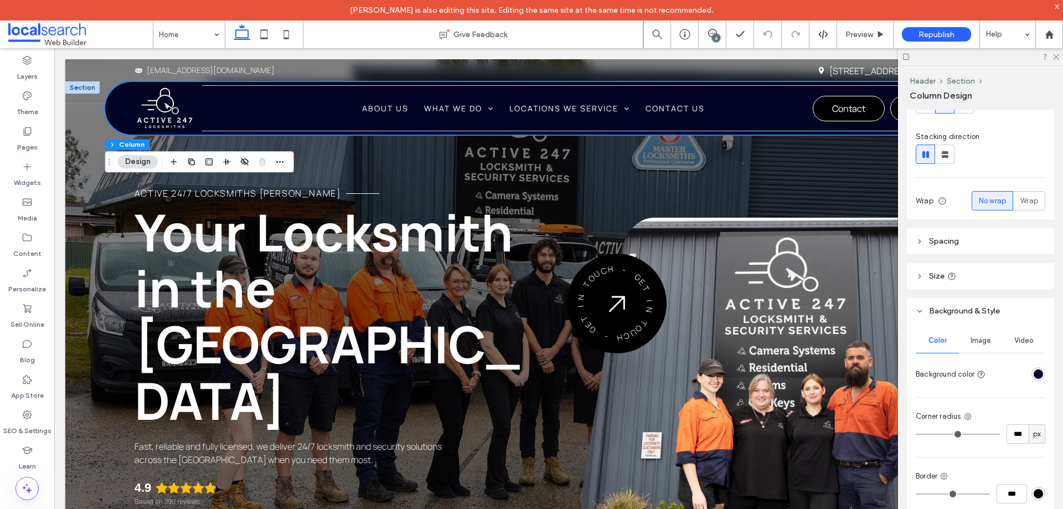
scroll to position [166, 0]
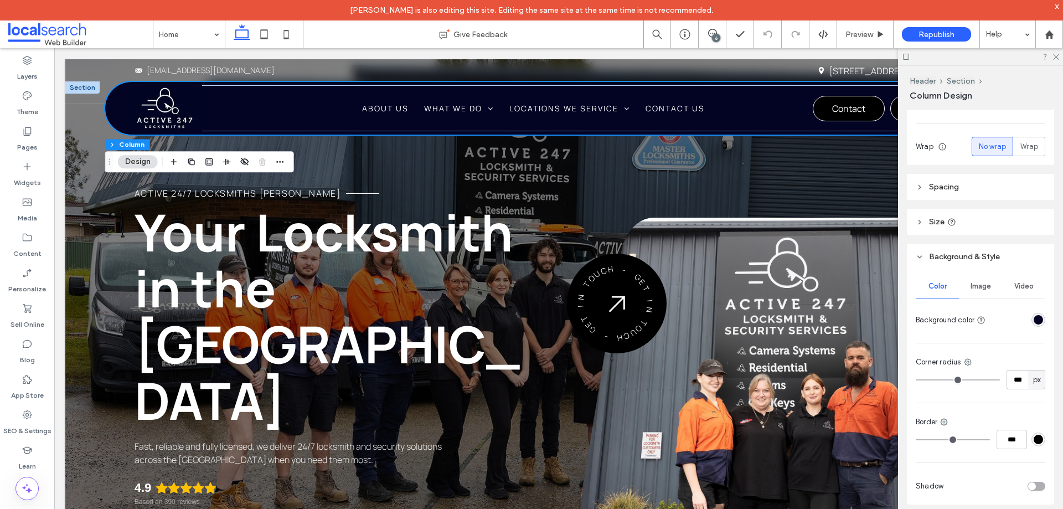
click at [1037, 323] on div "rgba(3, 4, 35, 1)" at bounding box center [1038, 319] width 9 height 9
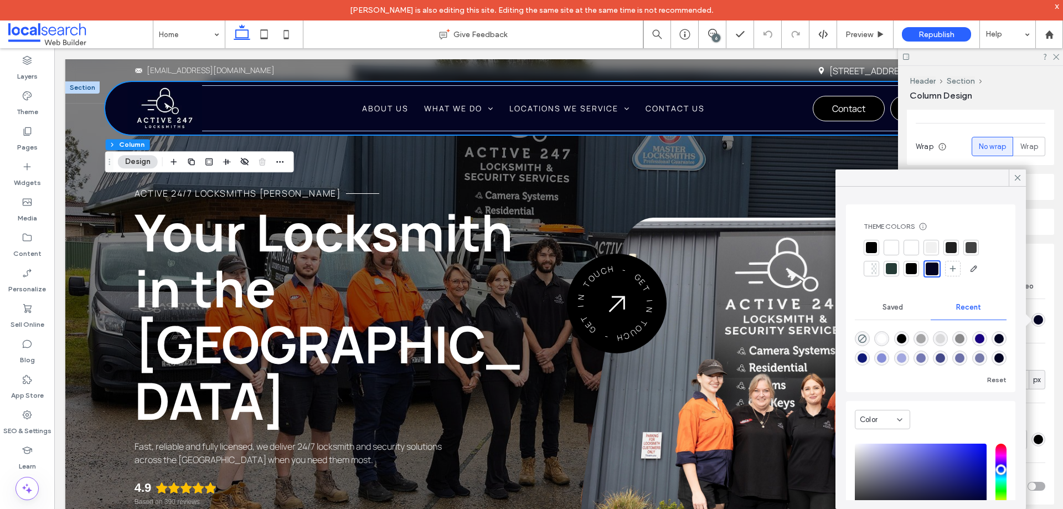
scroll to position [85, 0]
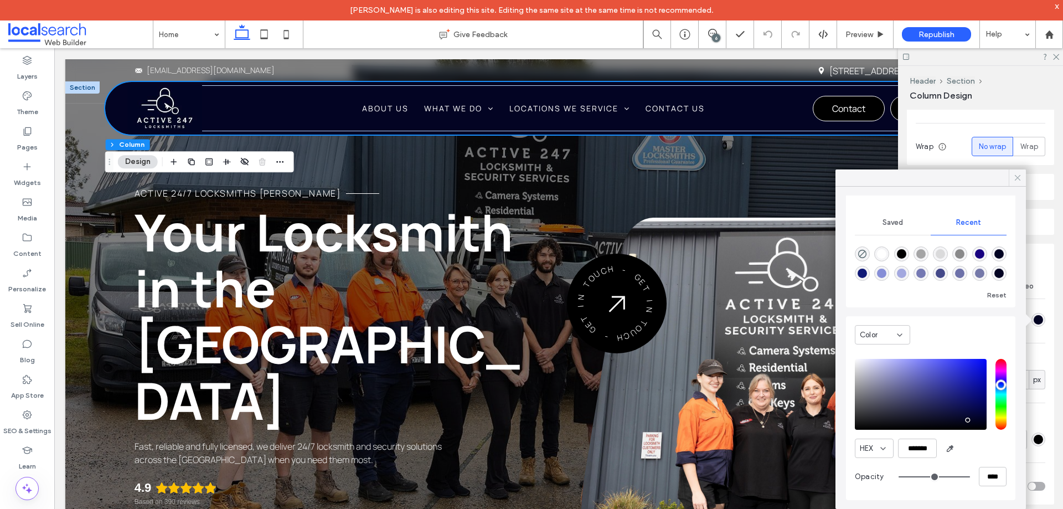
click at [1013, 173] on icon at bounding box center [1018, 178] width 10 height 10
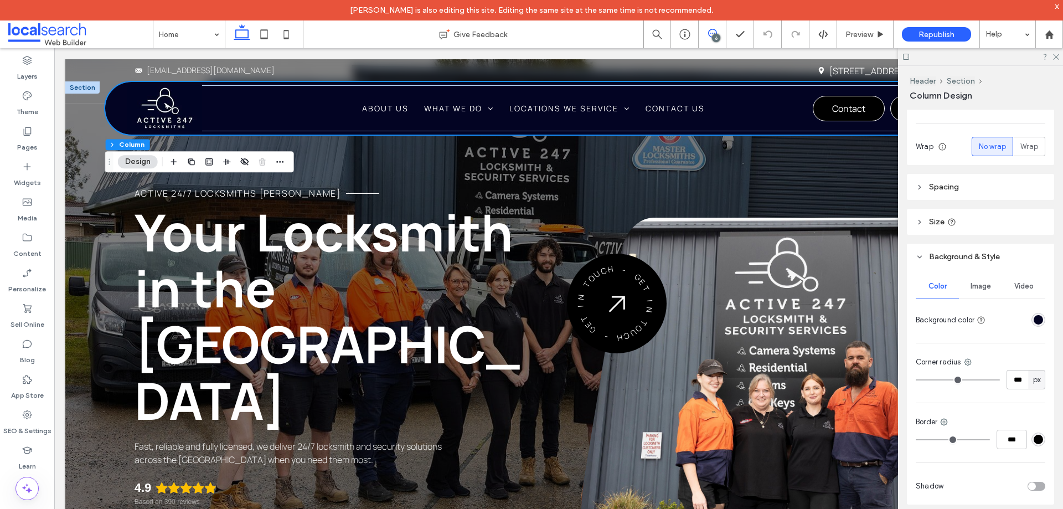
click at [709, 30] on use at bounding box center [712, 33] width 9 height 9
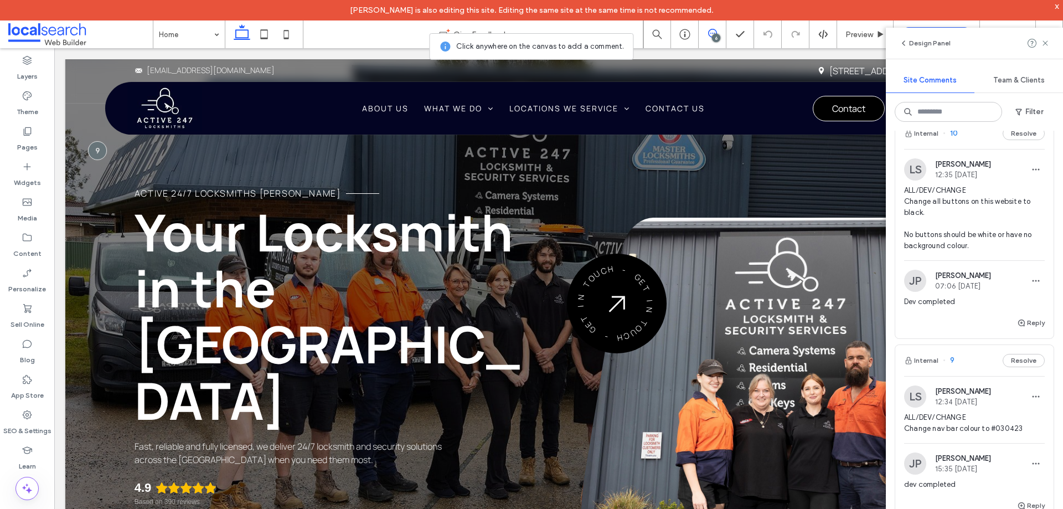
scroll to position [753, 0]
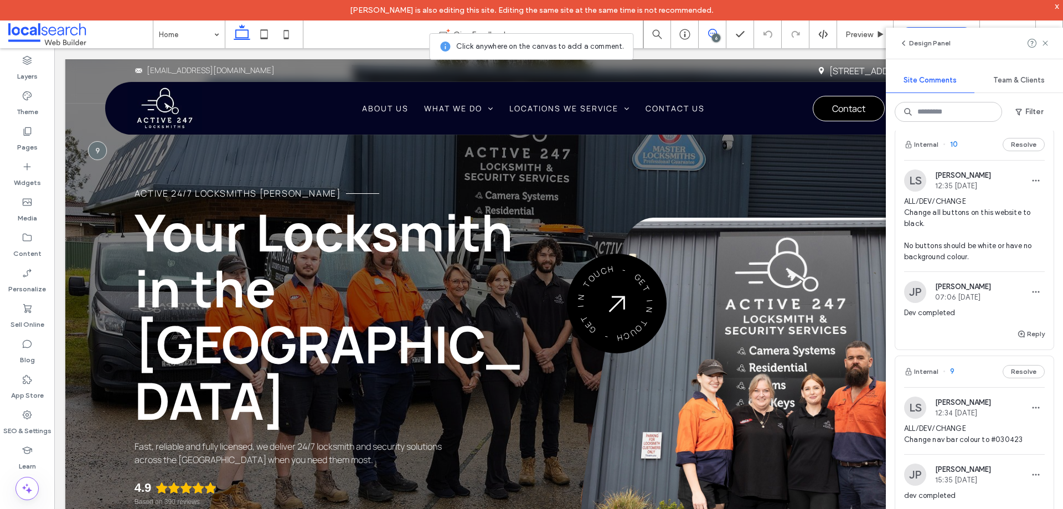
click at [966, 211] on span "ALL/DEV/CHANGE Change all buttons on this website to black. No buttons should b…" at bounding box center [974, 229] width 141 height 66
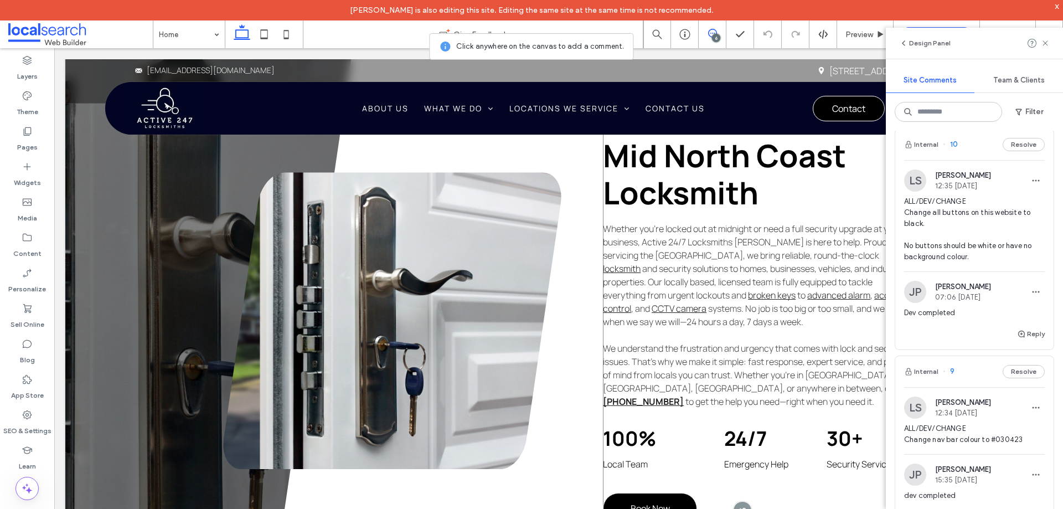
scroll to position [679, 0]
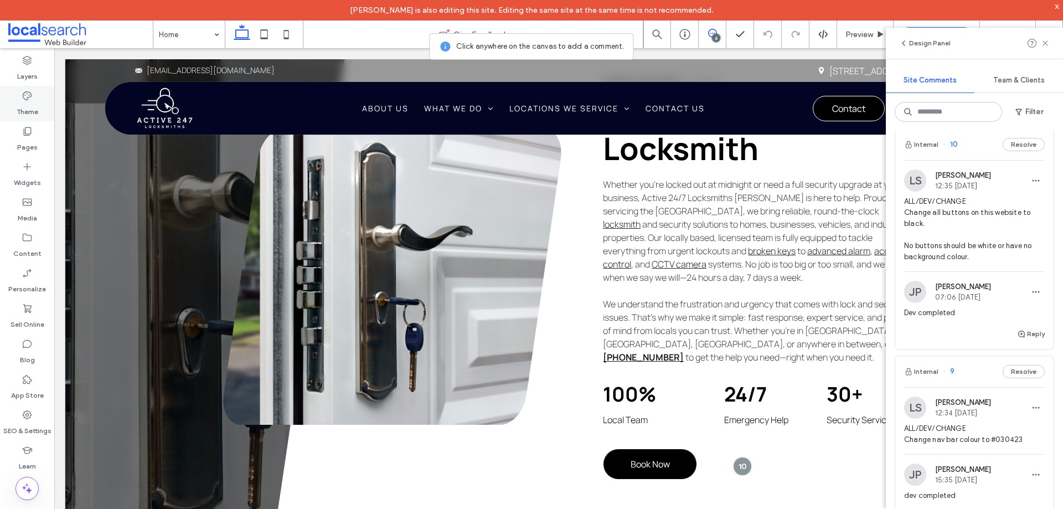
click at [27, 105] on label "Theme" at bounding box center [28, 109] width 22 height 16
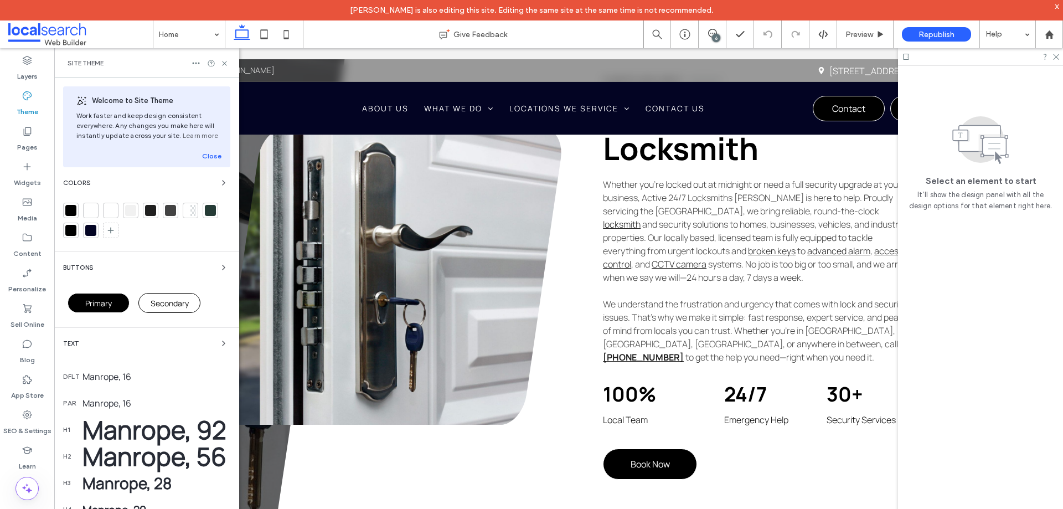
scroll to position [0, 0]
click at [224, 65] on icon at bounding box center [224, 63] width 8 height 8
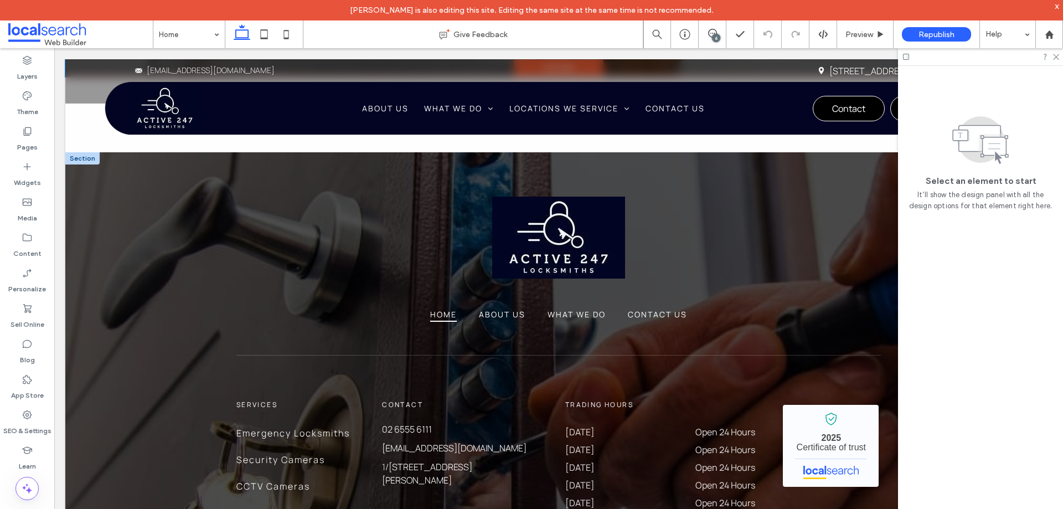
scroll to position [3599, 0]
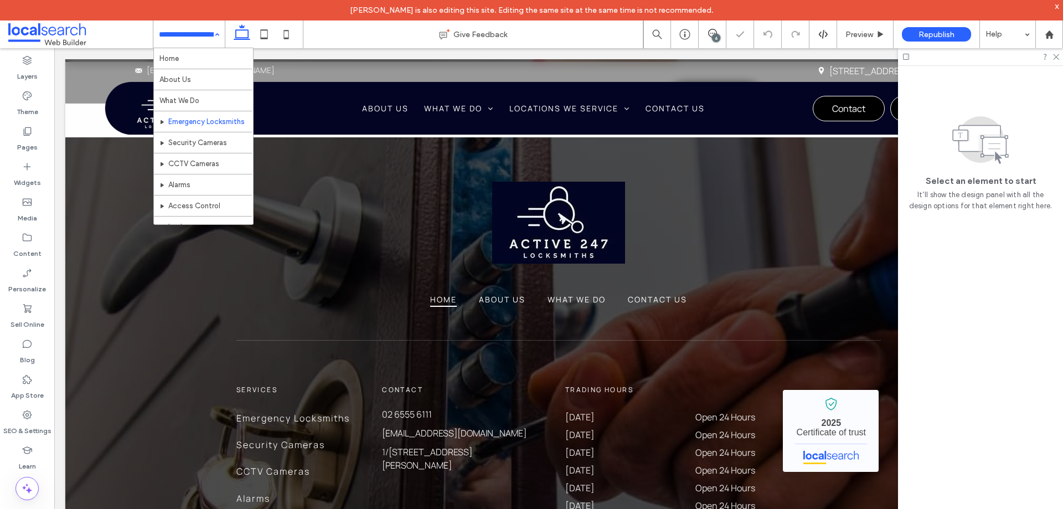
click at [212, 35] on div "Home About Us What We Do Emergency Locksmiths Security Cameras CCTV Cameras Ala…" at bounding box center [188, 34] width 71 height 28
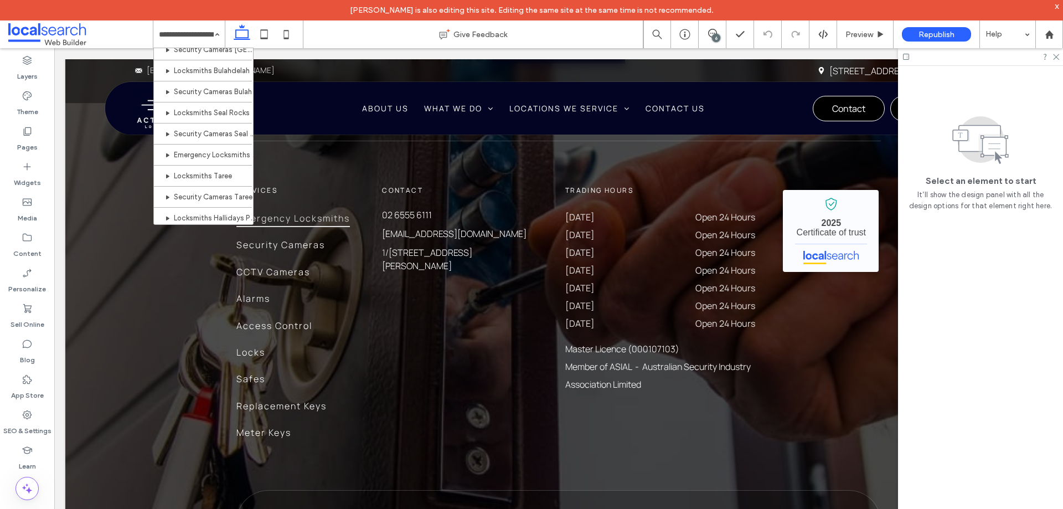
scroll to position [643, 0]
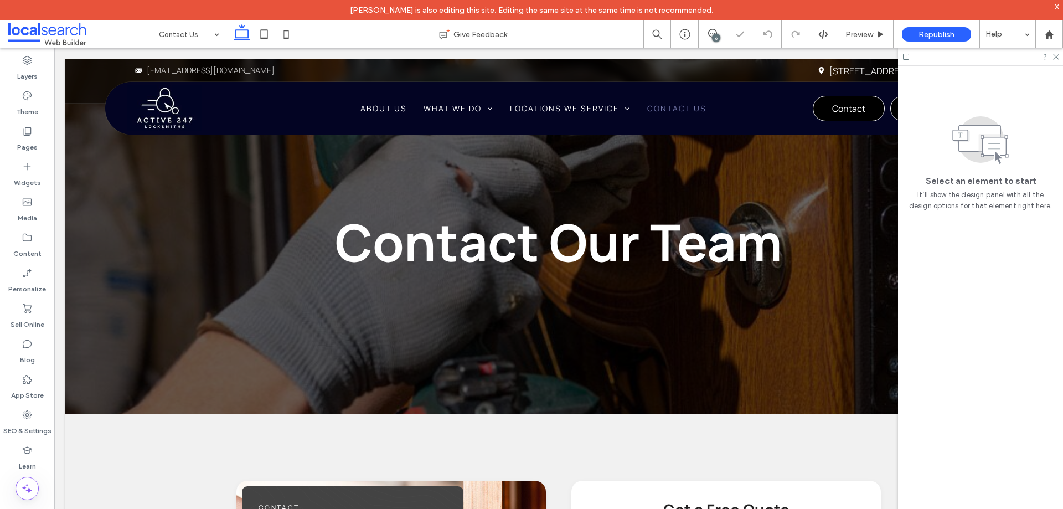
click at [194, 37] on input at bounding box center [186, 34] width 55 height 28
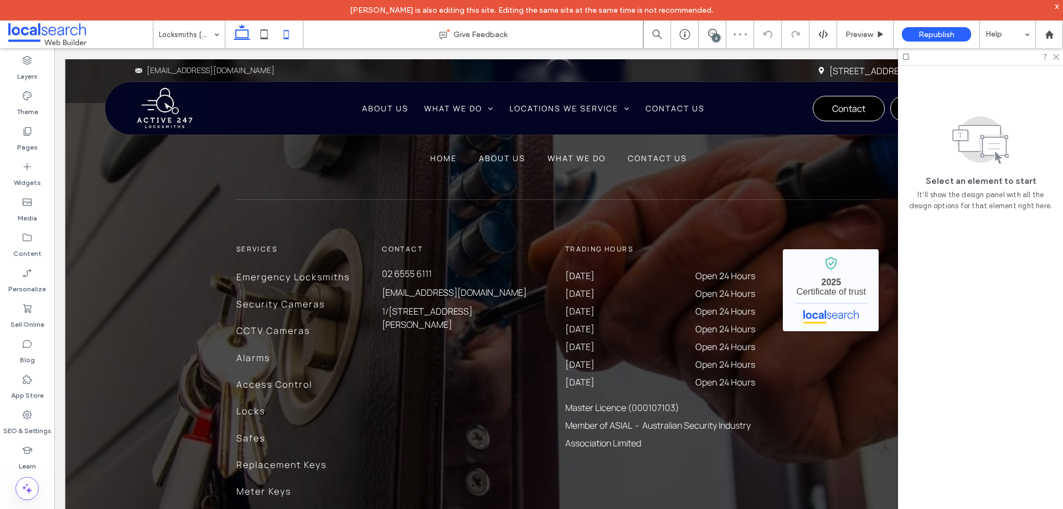
click at [280, 34] on icon at bounding box center [286, 34] width 22 height 22
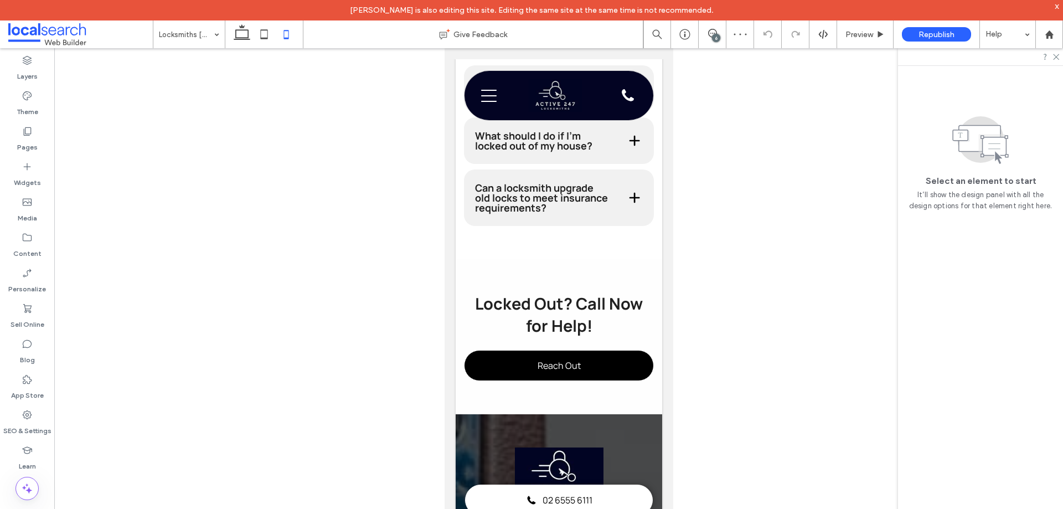
scroll to position [2774, 0]
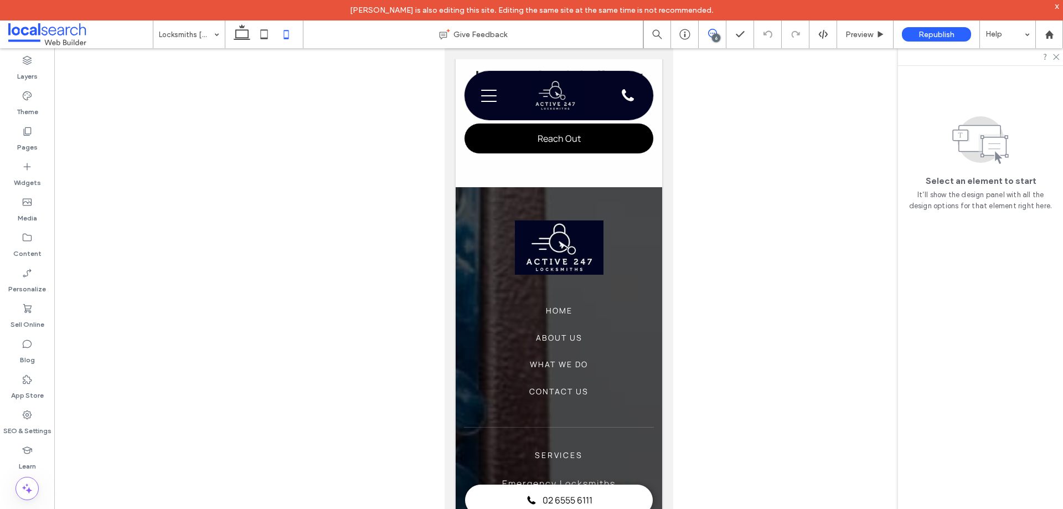
click at [709, 30] on icon at bounding box center [712, 33] width 9 height 9
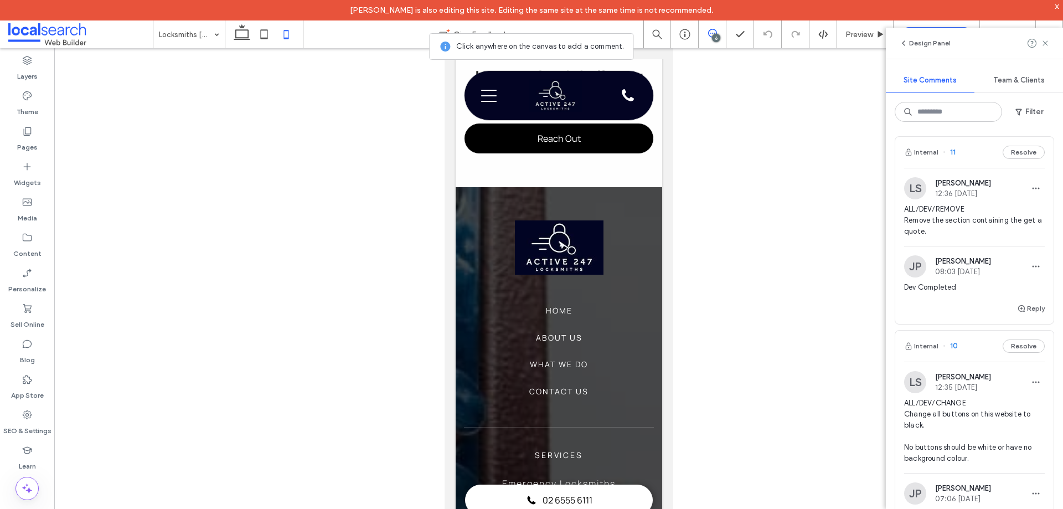
scroll to position [531, 0]
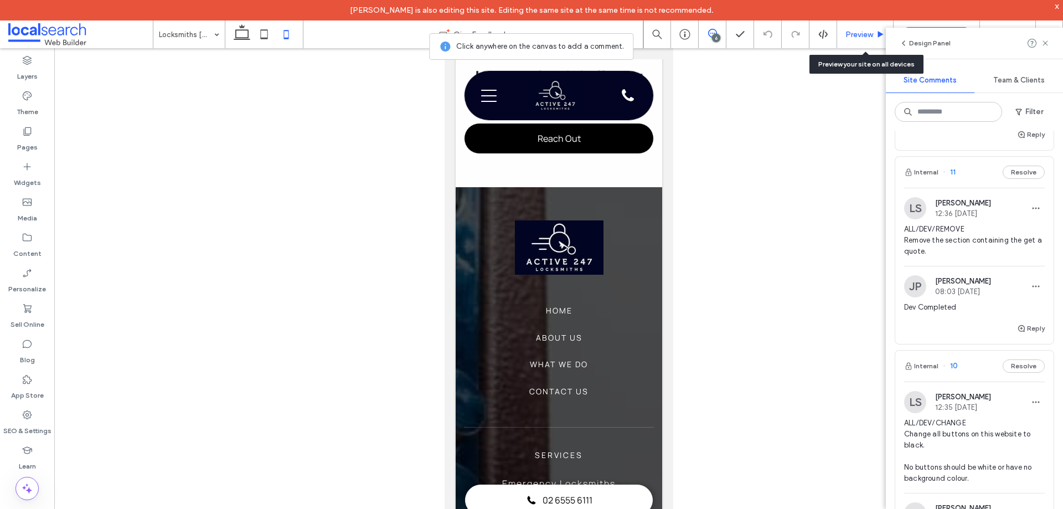
click at [858, 37] on span "Preview" at bounding box center [860, 34] width 28 height 9
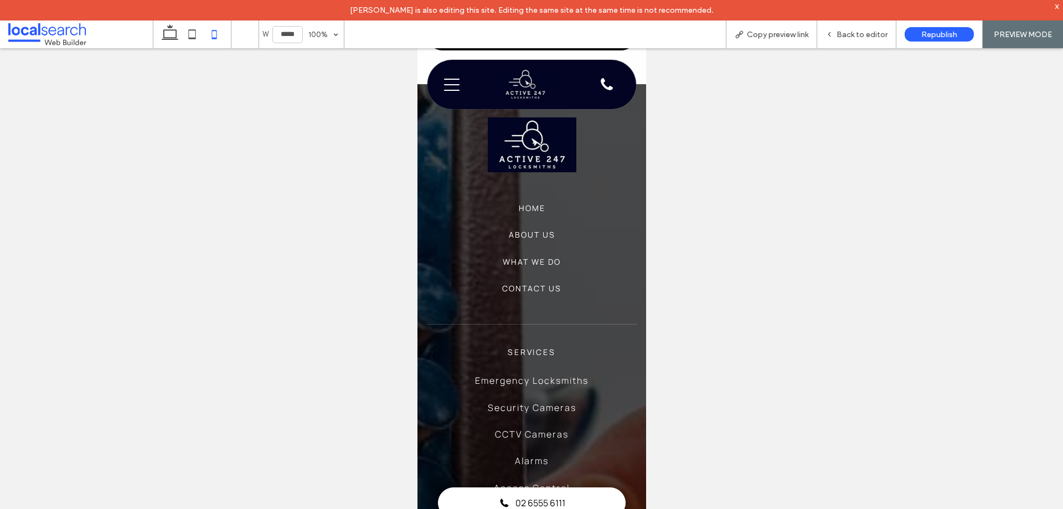
click at [455, 86] on icon "Menu Icon" at bounding box center [452, 84] width 16 height 17
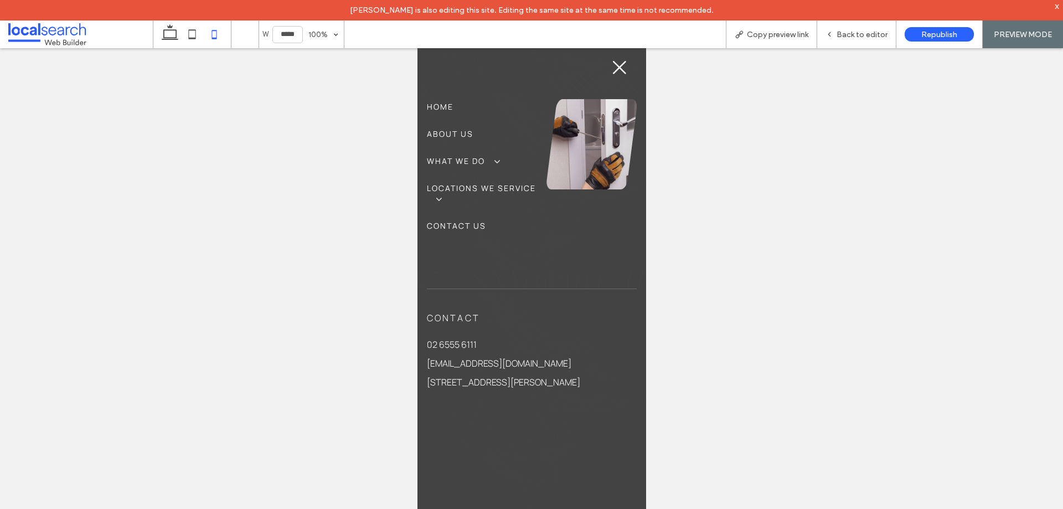
click at [617, 68] on icon "Close Icon" at bounding box center [619, 67] width 17 height 17
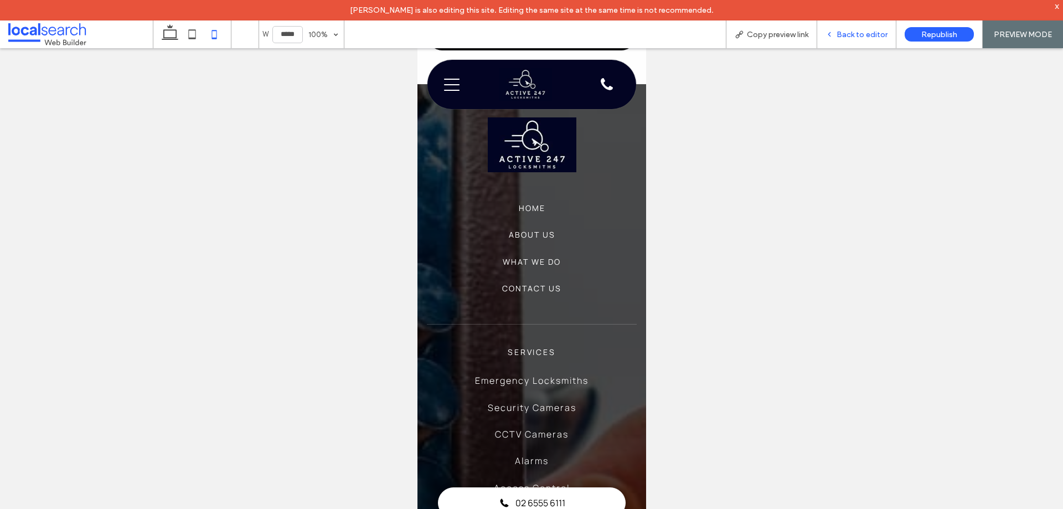
click at [858, 38] on span "Back to editor" at bounding box center [862, 34] width 51 height 9
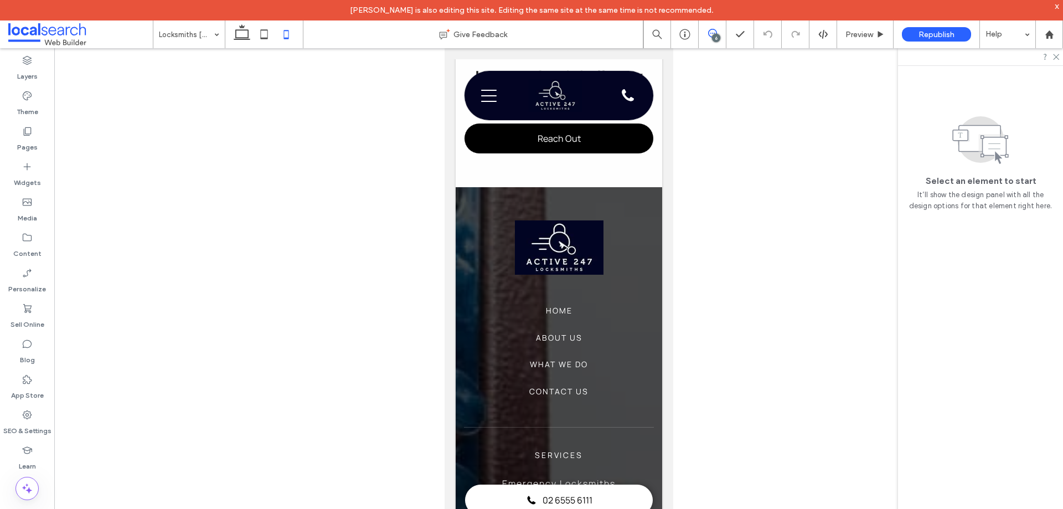
click at [713, 34] on icon at bounding box center [712, 33] width 9 height 9
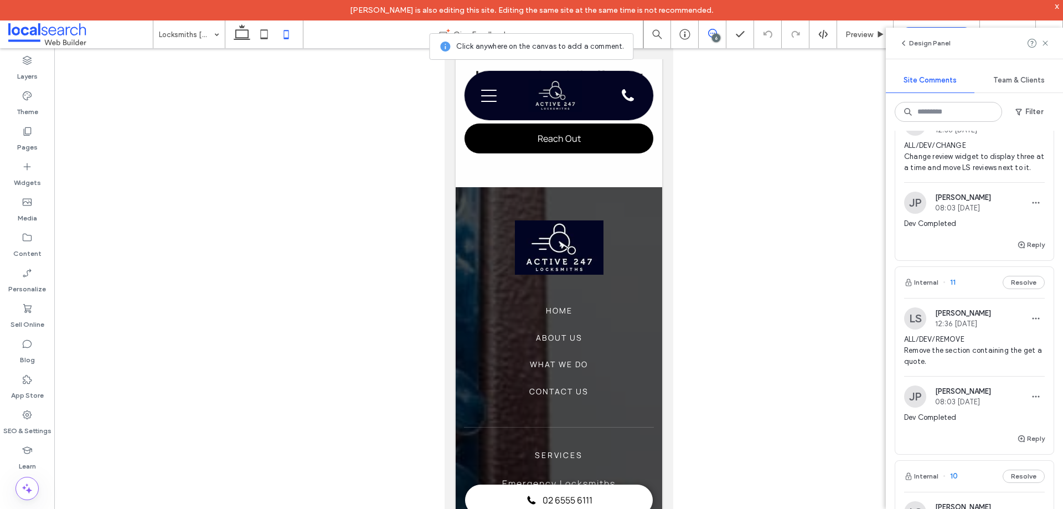
scroll to position [420, 0]
click at [962, 357] on span "ALL/DEV/REMOVE Remove the section containing the get a quote." at bounding box center [974, 350] width 141 height 33
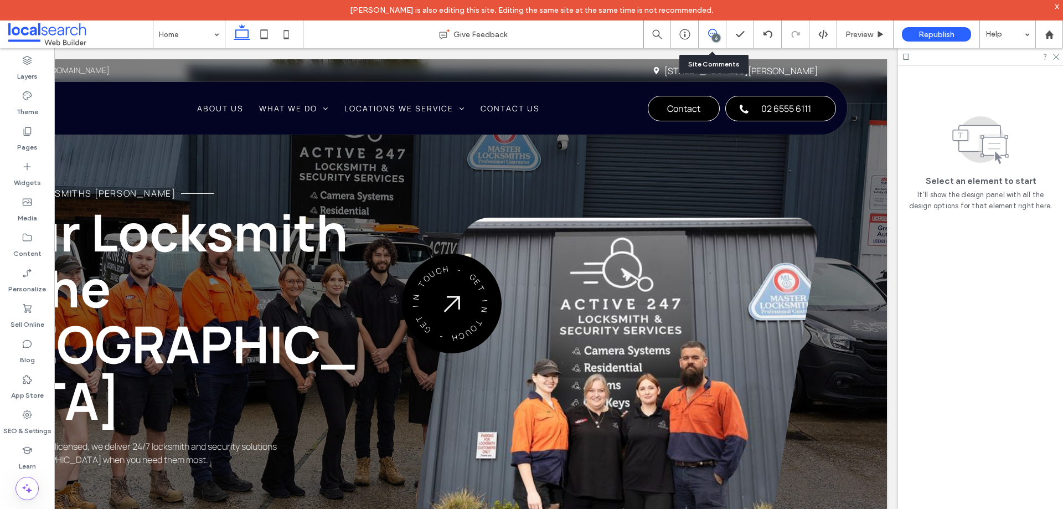
click at [712, 31] on icon at bounding box center [712, 33] width 9 height 9
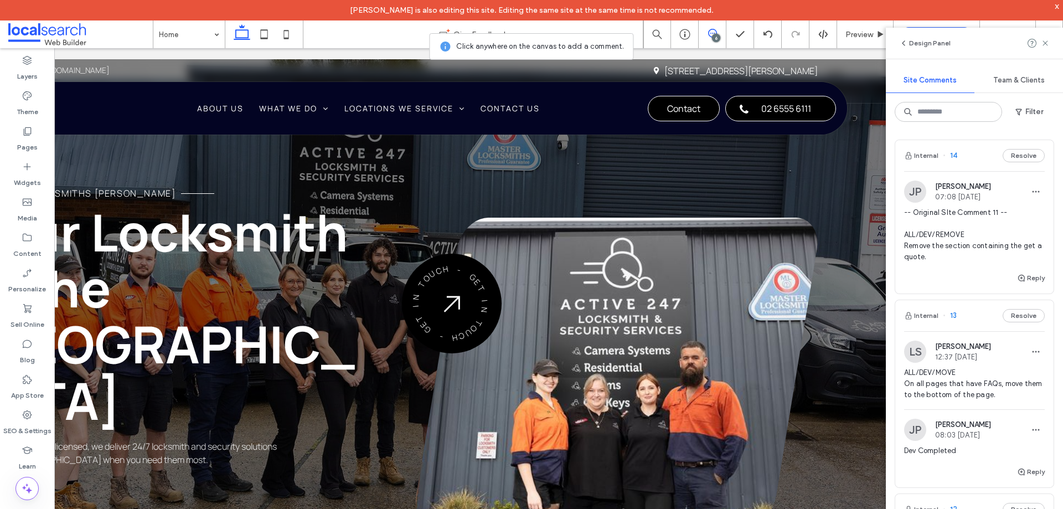
click at [972, 219] on span "-- Original SIte Comment 11 -- ALL/DEV/REMOVE Remove the section containing the…" at bounding box center [974, 234] width 141 height 55
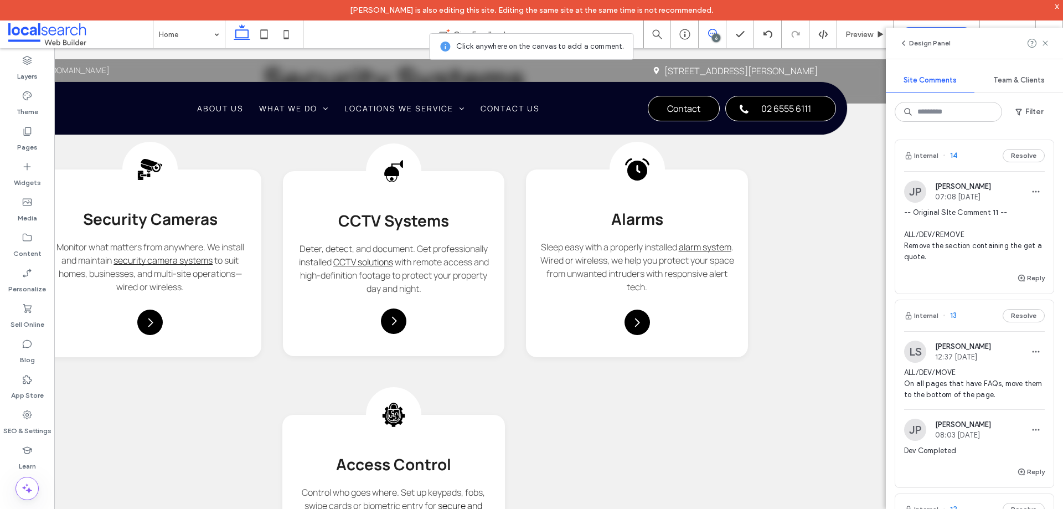
scroll to position [1904, 0]
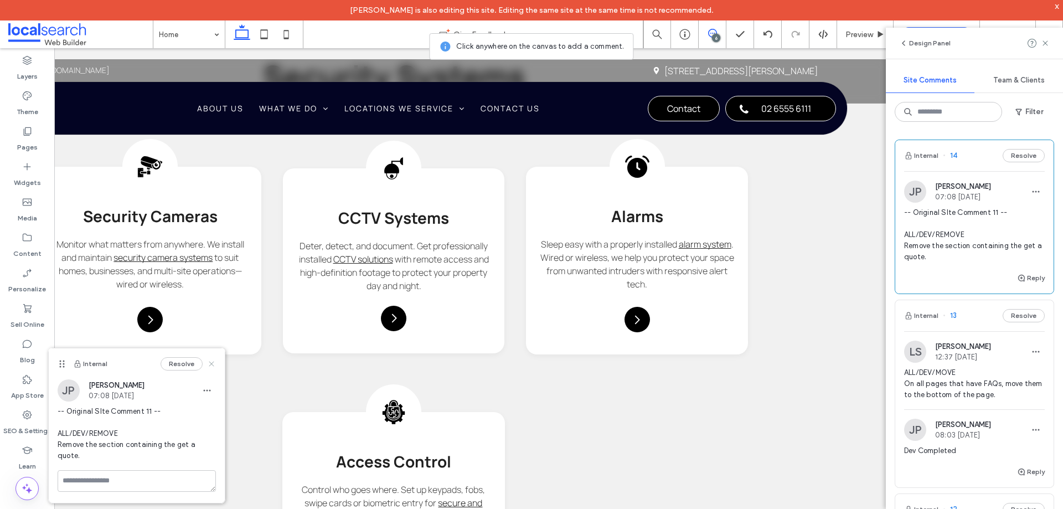
click at [211, 364] on use at bounding box center [211, 363] width 5 height 5
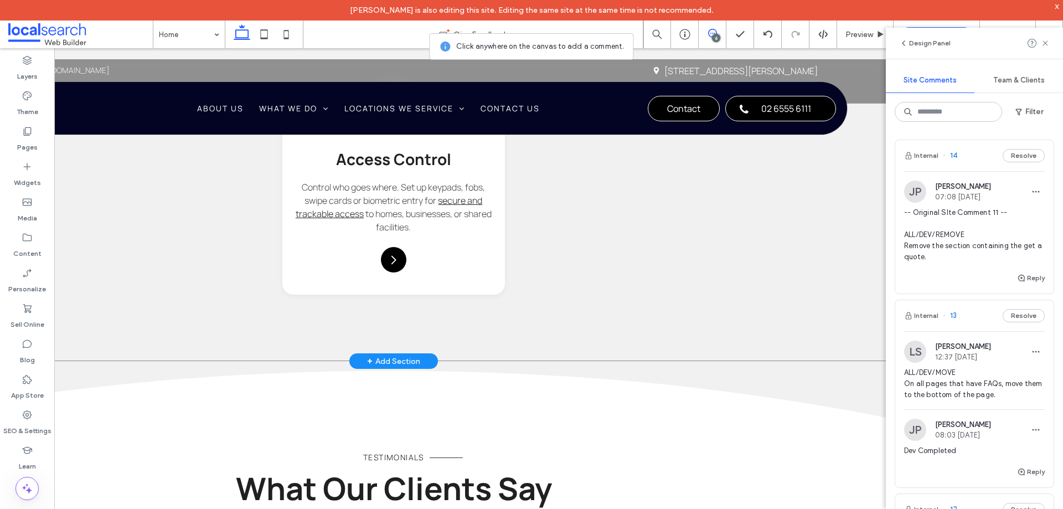
scroll to position [2291, 0]
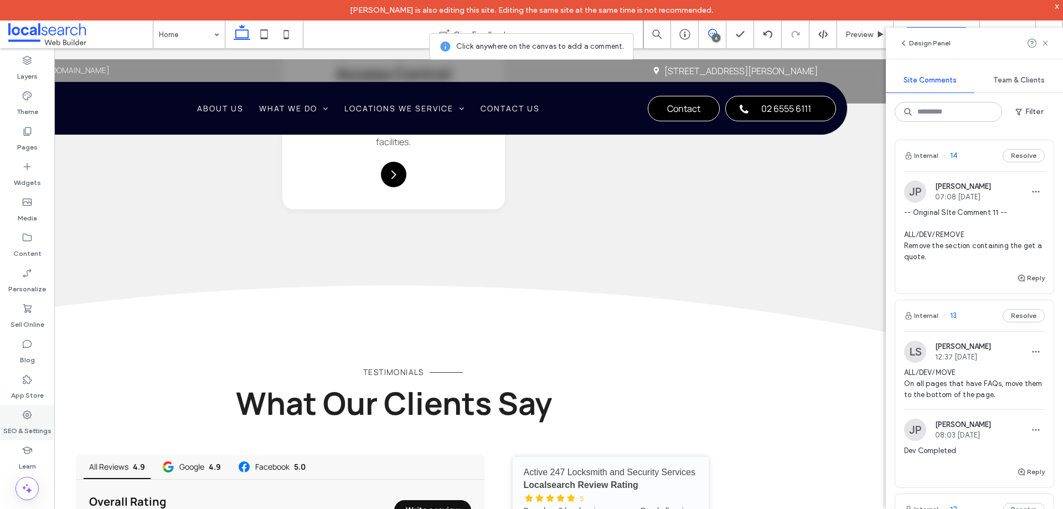
click at [17, 423] on label "SEO & Settings" at bounding box center [27, 428] width 48 height 16
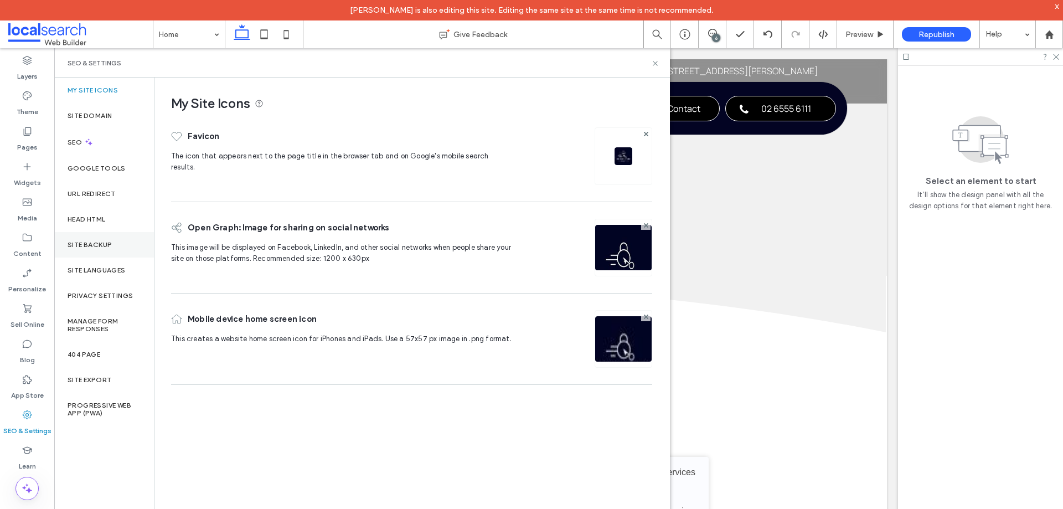
click at [102, 251] on div "Site Backup" at bounding box center [104, 244] width 100 height 25
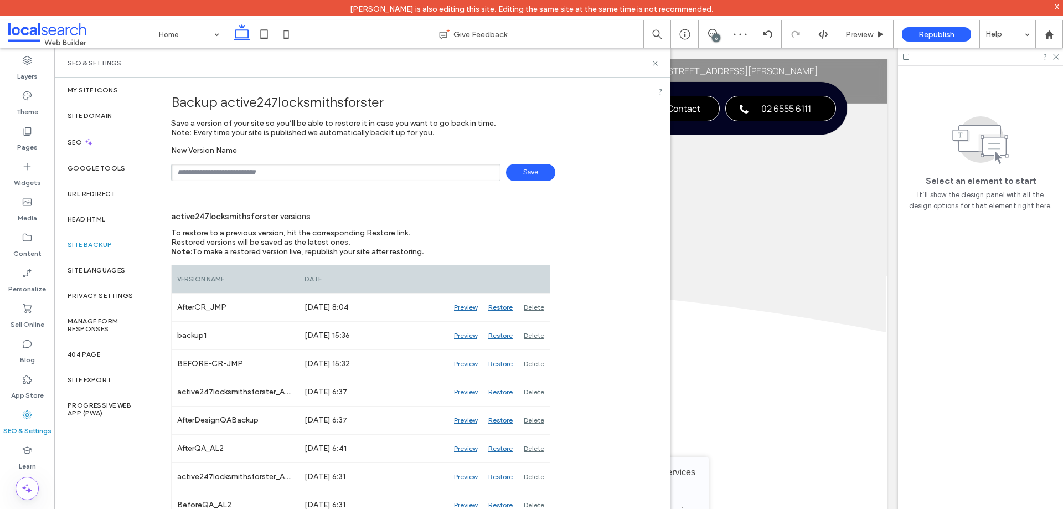
click at [220, 171] on input "text" at bounding box center [335, 172] width 329 height 17
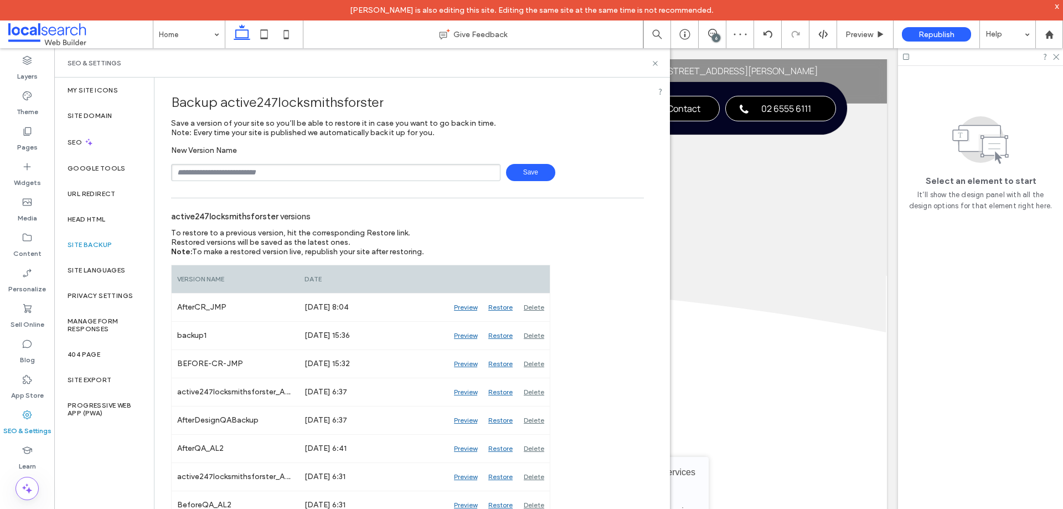
type input "**********"
click at [508, 171] on span "Save" at bounding box center [530, 172] width 49 height 17
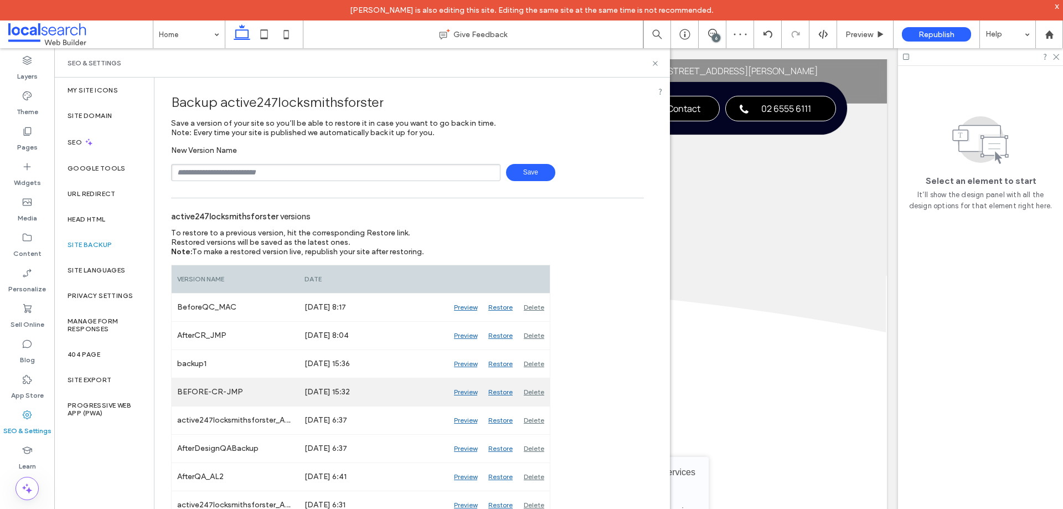
click at [468, 394] on div "Preview" at bounding box center [466, 392] width 34 height 28
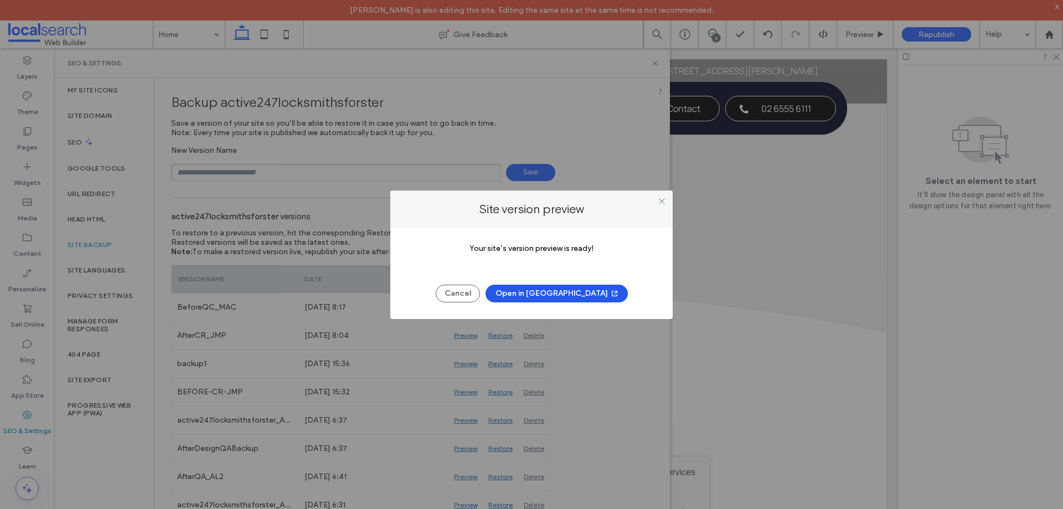
click at [564, 294] on button "Open in New Tab" at bounding box center [557, 294] width 142 height 18
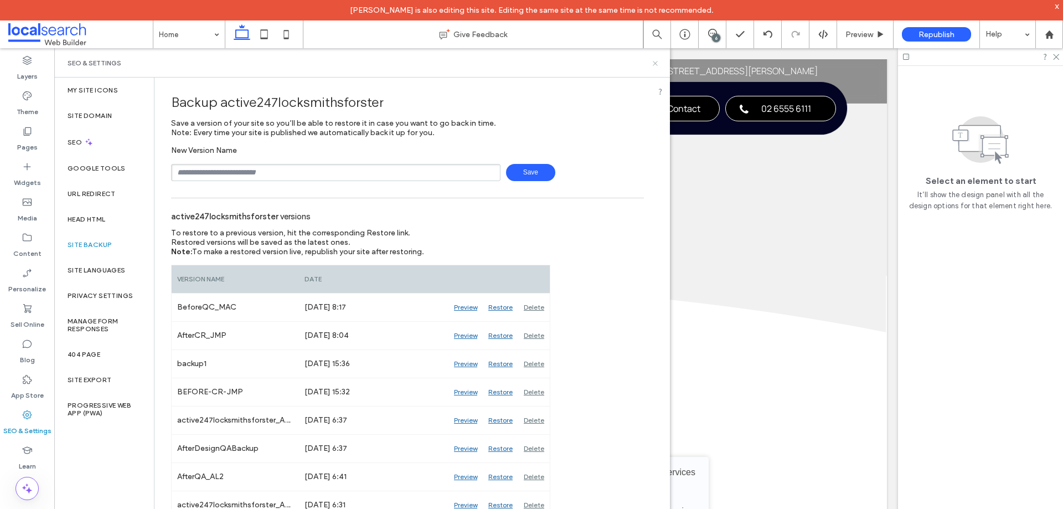
click at [652, 60] on icon at bounding box center [655, 63] width 8 height 8
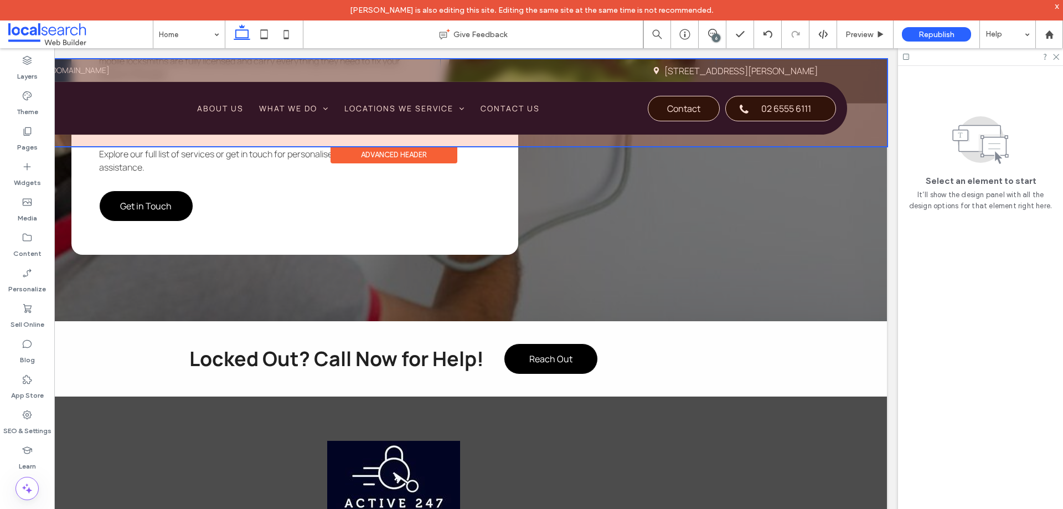
scroll to position [3344, 0]
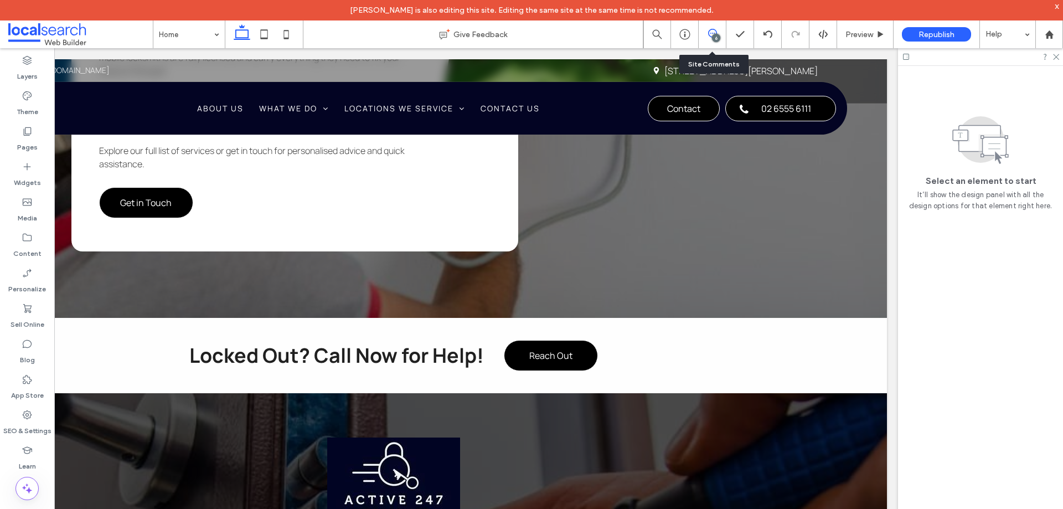
click at [714, 33] on use at bounding box center [712, 33] width 9 height 9
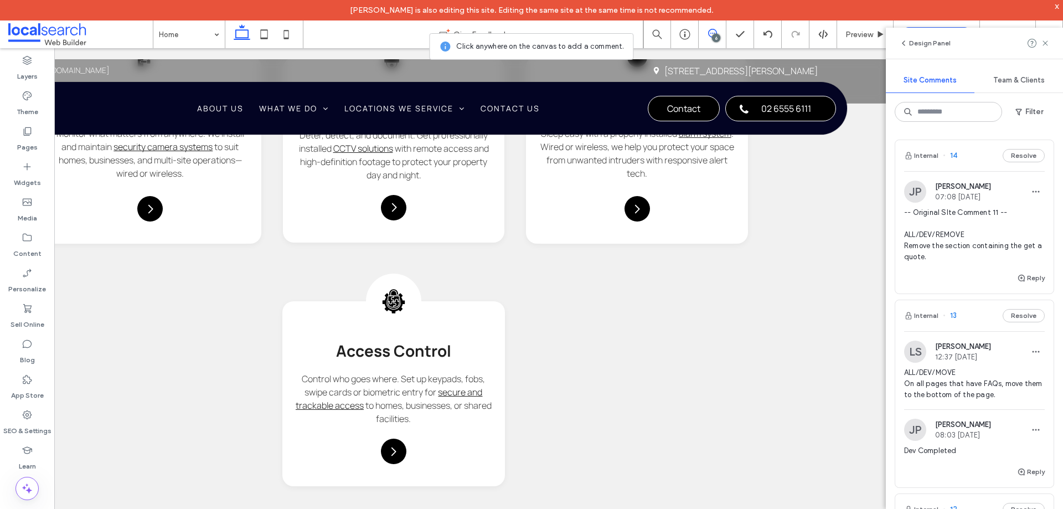
click at [944, 197] on span "07:08 Aug 13 2025" at bounding box center [963, 197] width 56 height 8
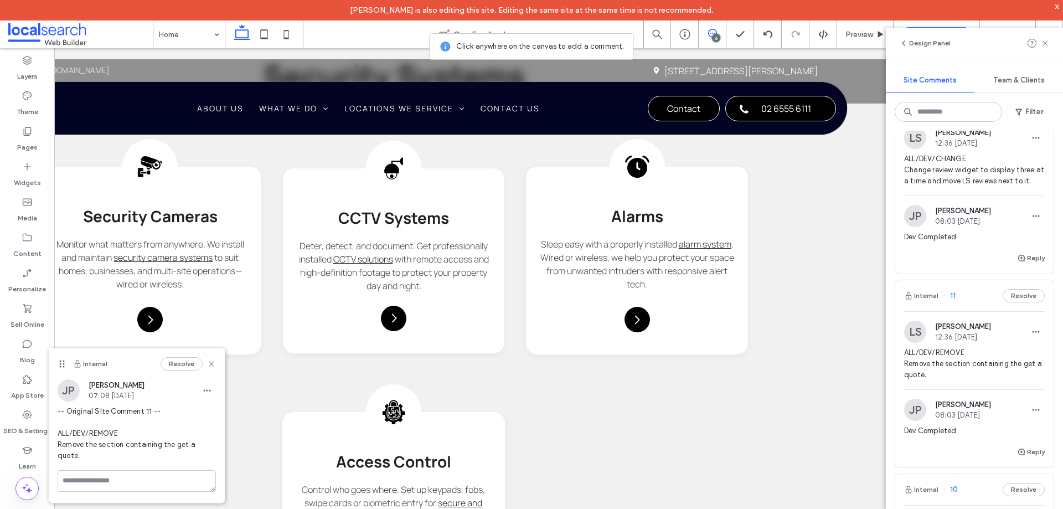
scroll to position [388, 0]
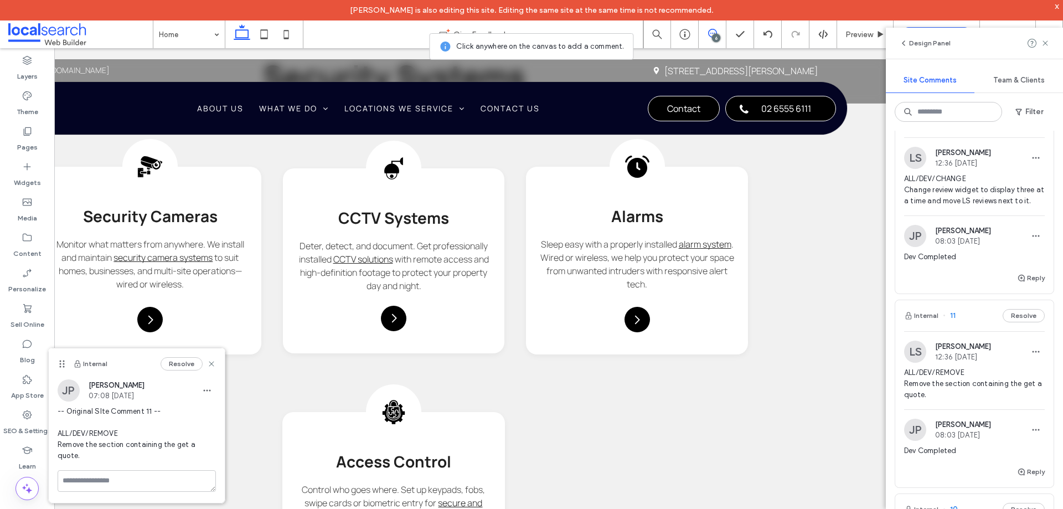
click at [982, 202] on span "ALL/DEV/CHANGE Change review widget to display three at a time and move LS revi…" at bounding box center [974, 189] width 141 height 33
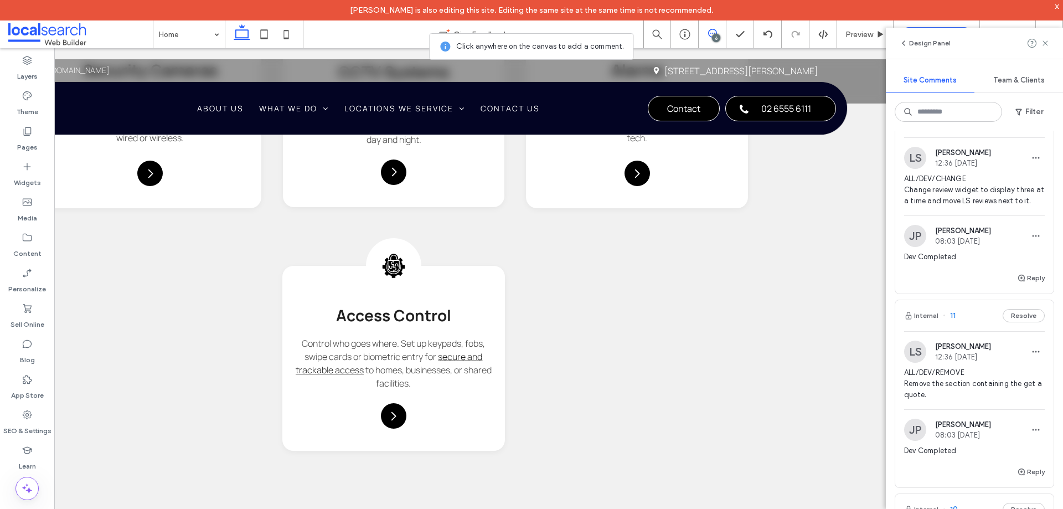
scroll to position [2534, 0]
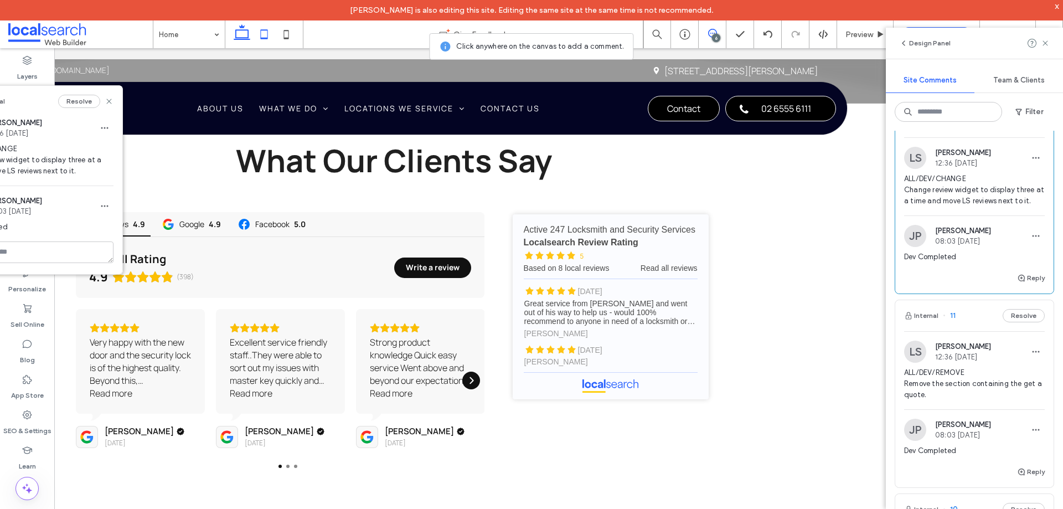
click at [266, 28] on icon at bounding box center [264, 34] width 22 height 22
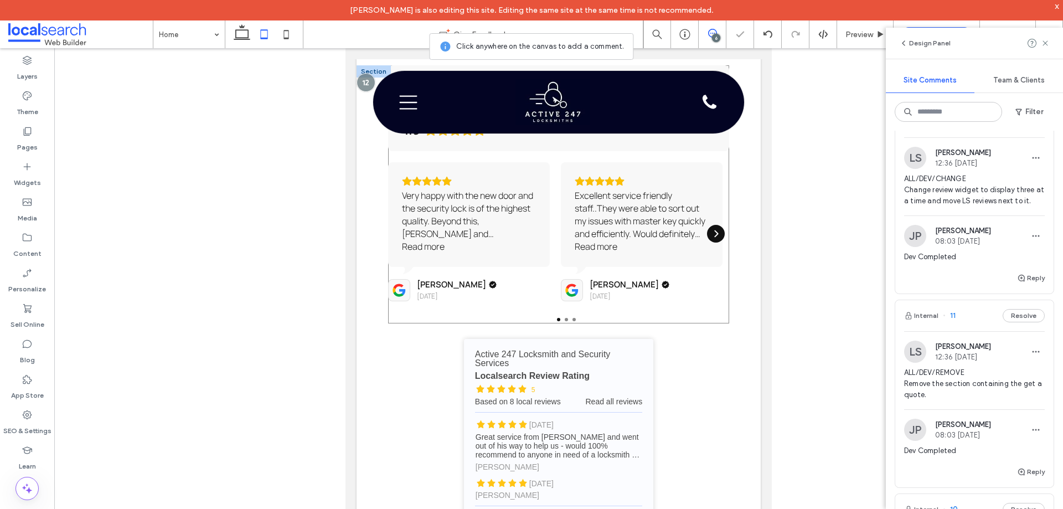
scroll to position [2316, 0]
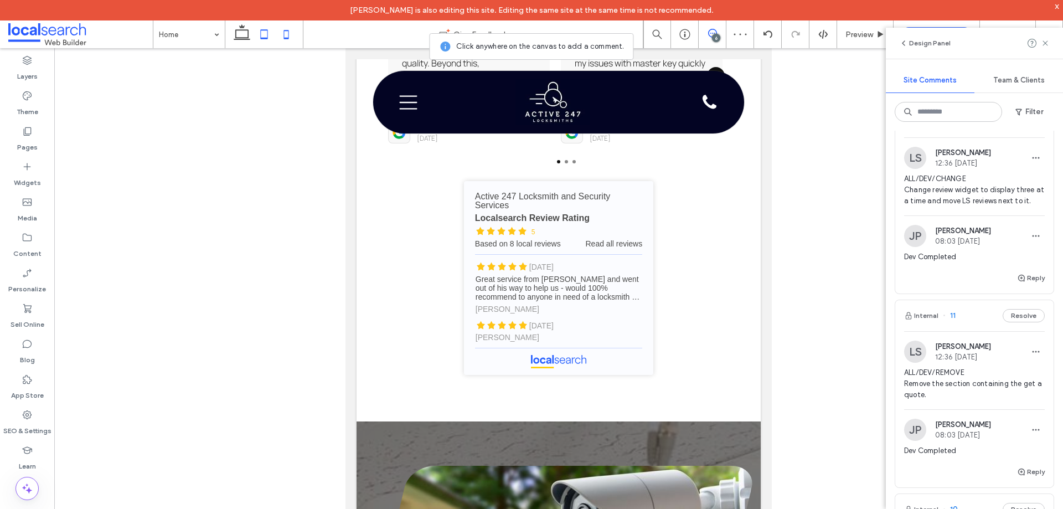
click at [278, 40] on icon at bounding box center [286, 34] width 22 height 22
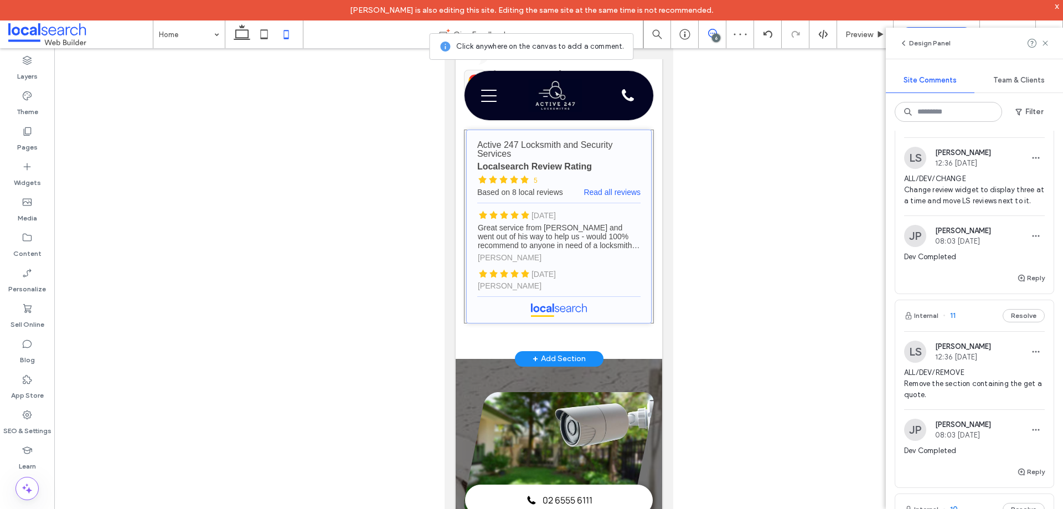
scroll to position [2272, 0]
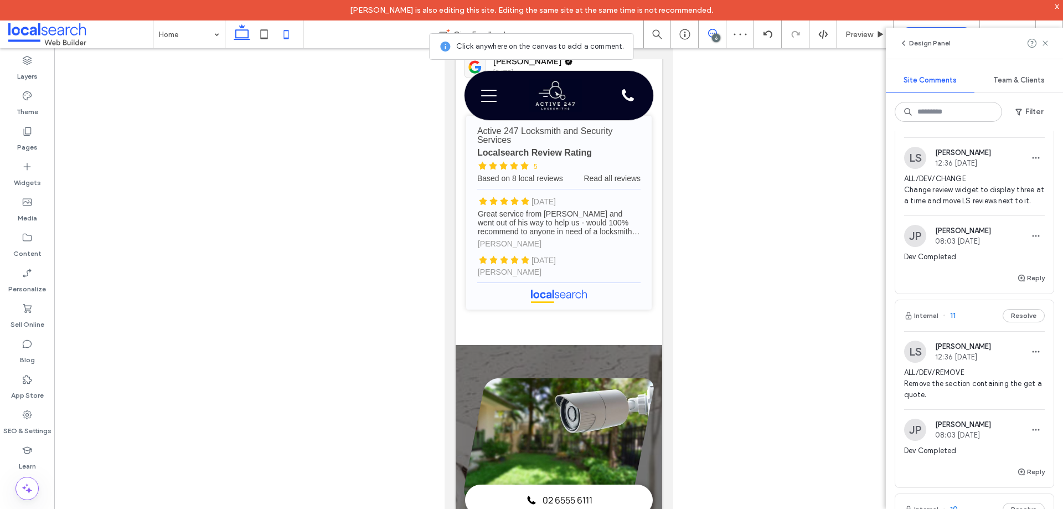
click at [244, 31] on icon at bounding box center [242, 34] width 22 height 22
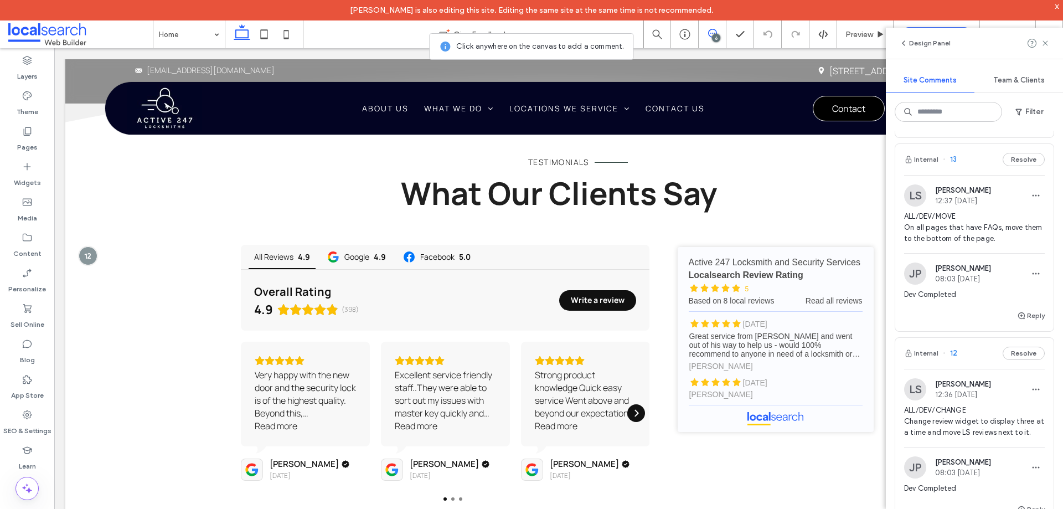
scroll to position [166, 0]
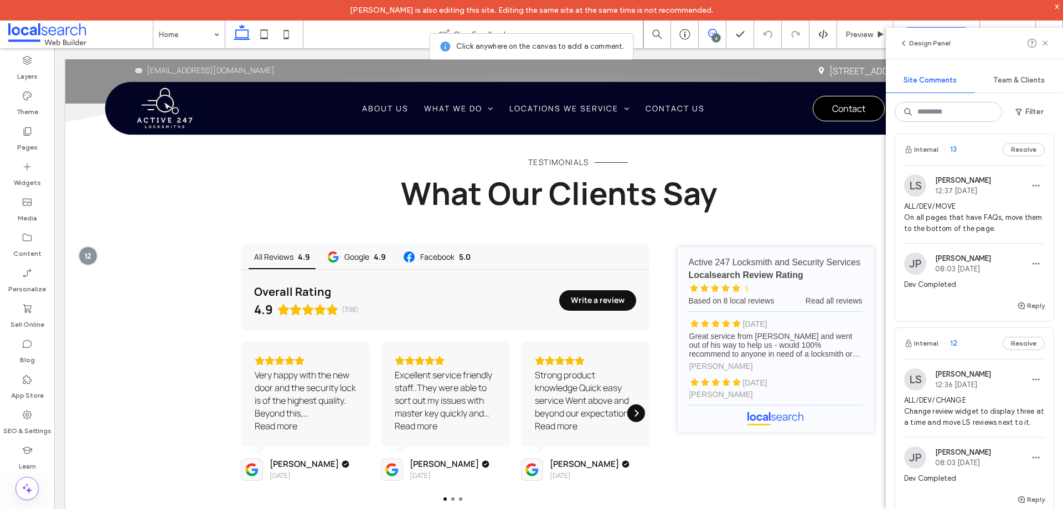
click at [956, 213] on span "ALL/DEV/MOVE On all pages that have FAQs, move them to the bottom of the page." at bounding box center [974, 217] width 141 height 33
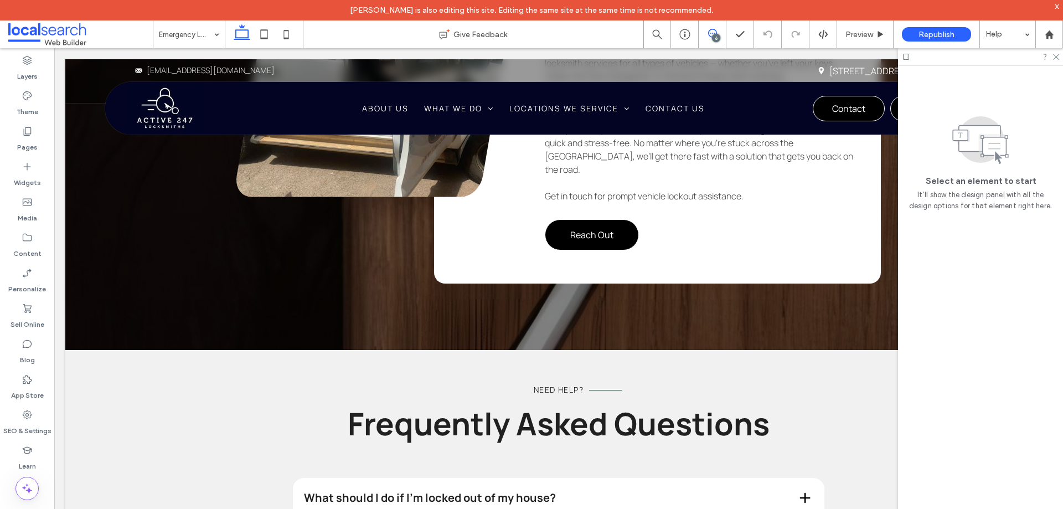
click at [714, 29] on icon at bounding box center [712, 33] width 9 height 9
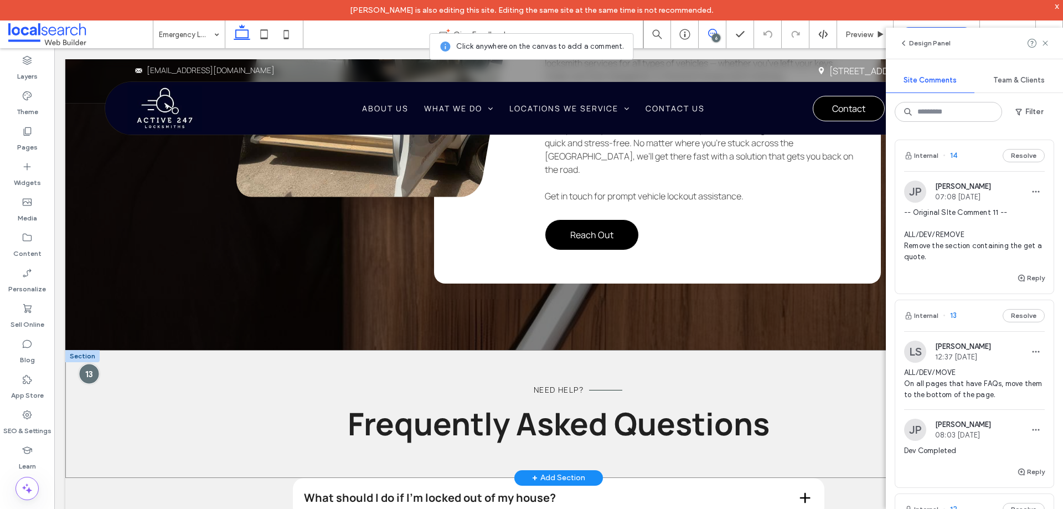
click at [90, 363] on div at bounding box center [89, 373] width 20 height 20
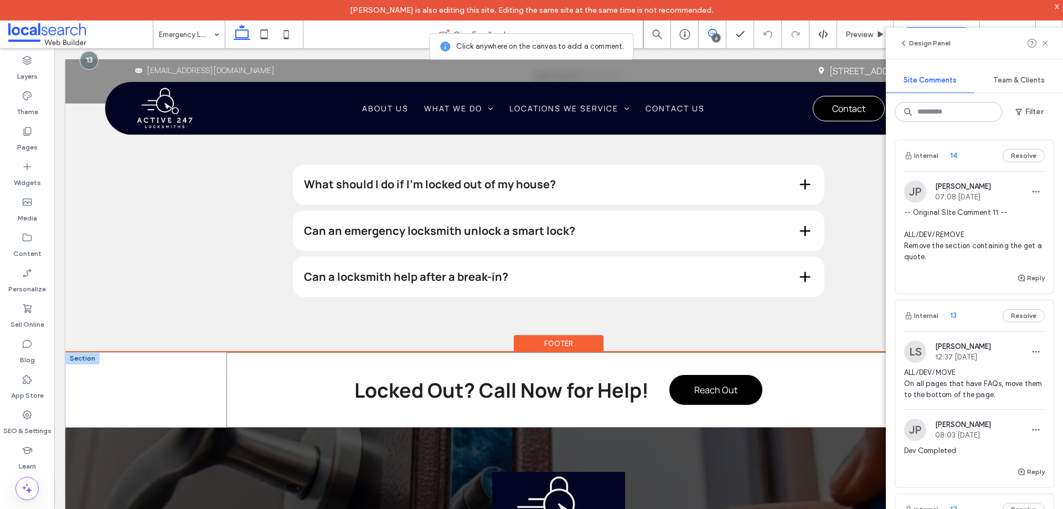
scroll to position [2521, 0]
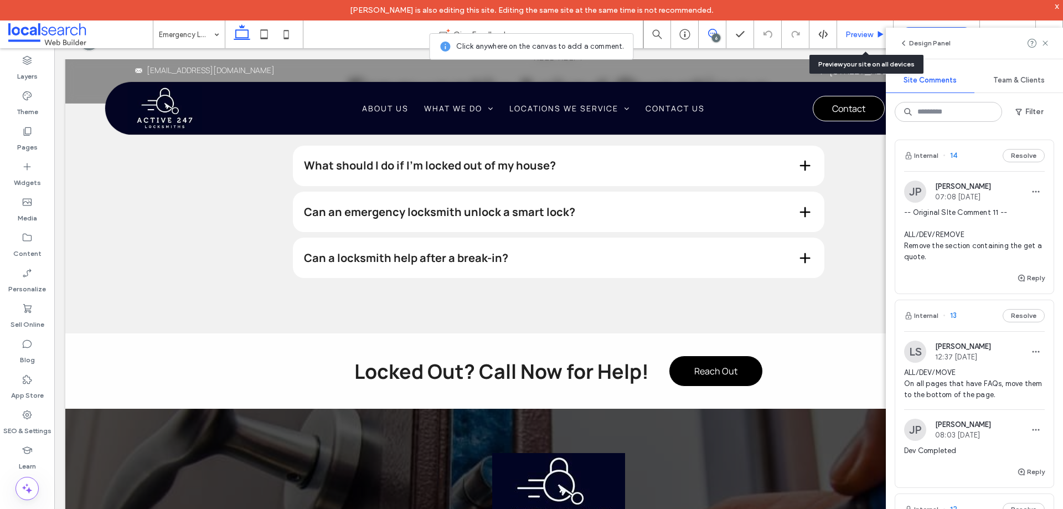
click at [857, 32] on span "Preview" at bounding box center [860, 34] width 28 height 9
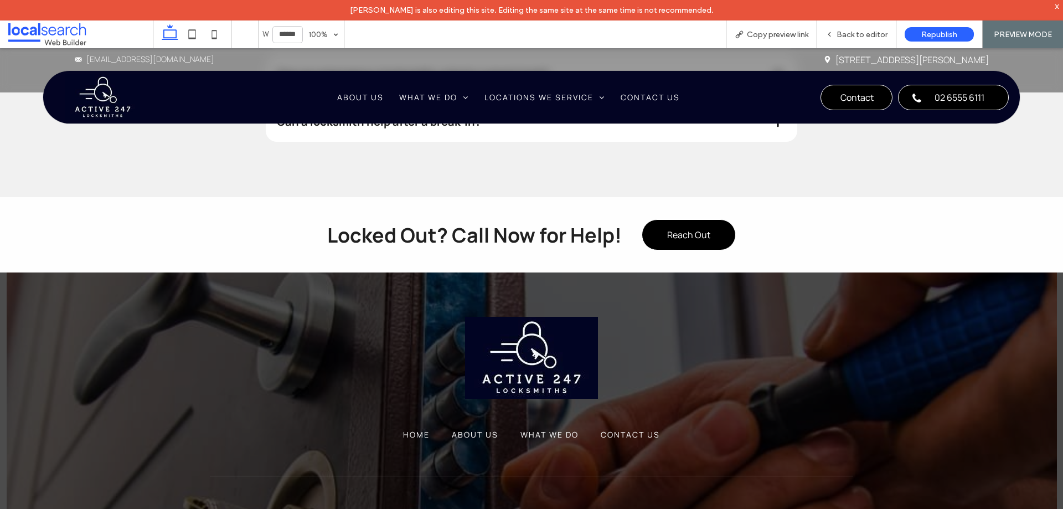
scroll to position [2451, 0]
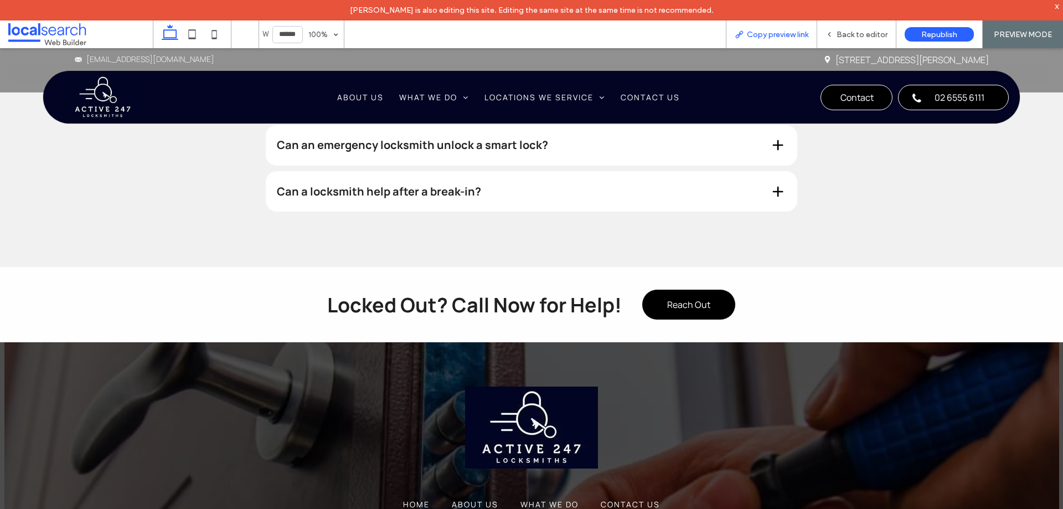
click at [793, 33] on span "Copy preview link" at bounding box center [777, 34] width 61 height 9
